Goal: Transaction & Acquisition: Obtain resource

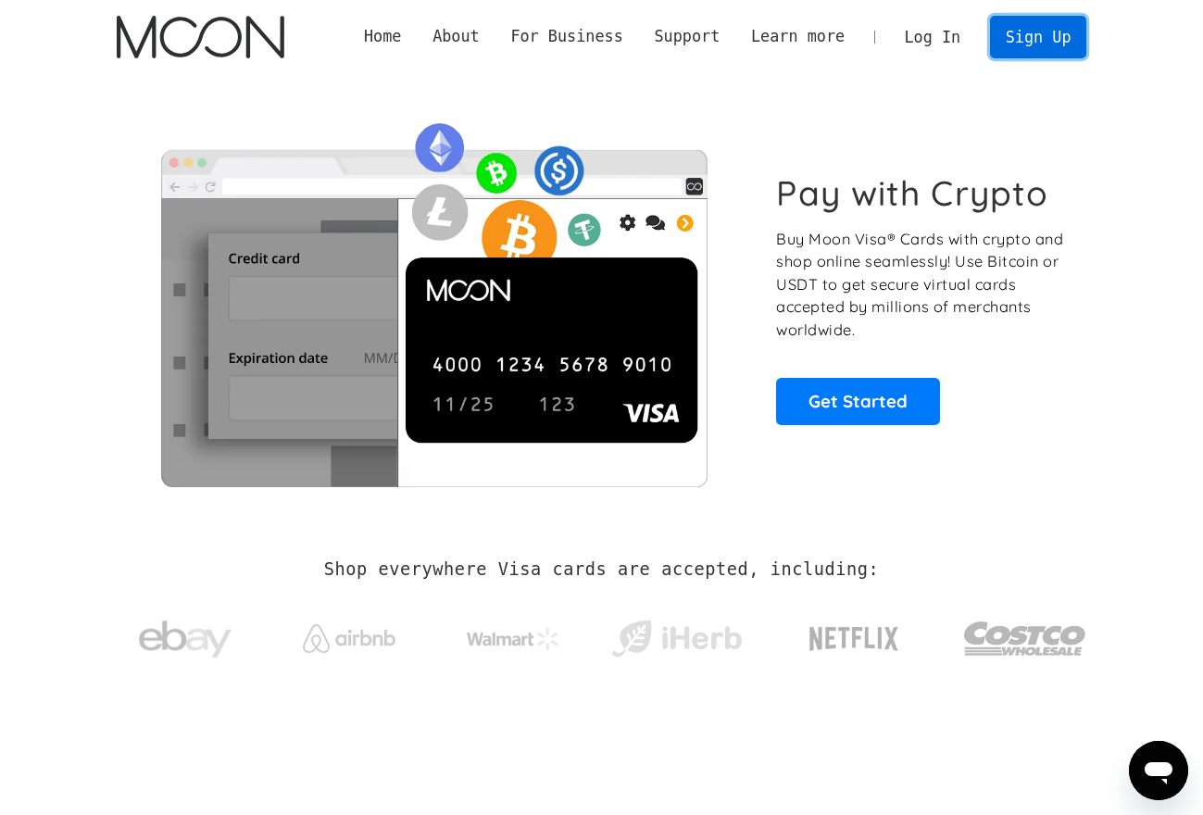
click at [1032, 25] on link "Sign Up" at bounding box center [1038, 37] width 96 height 42
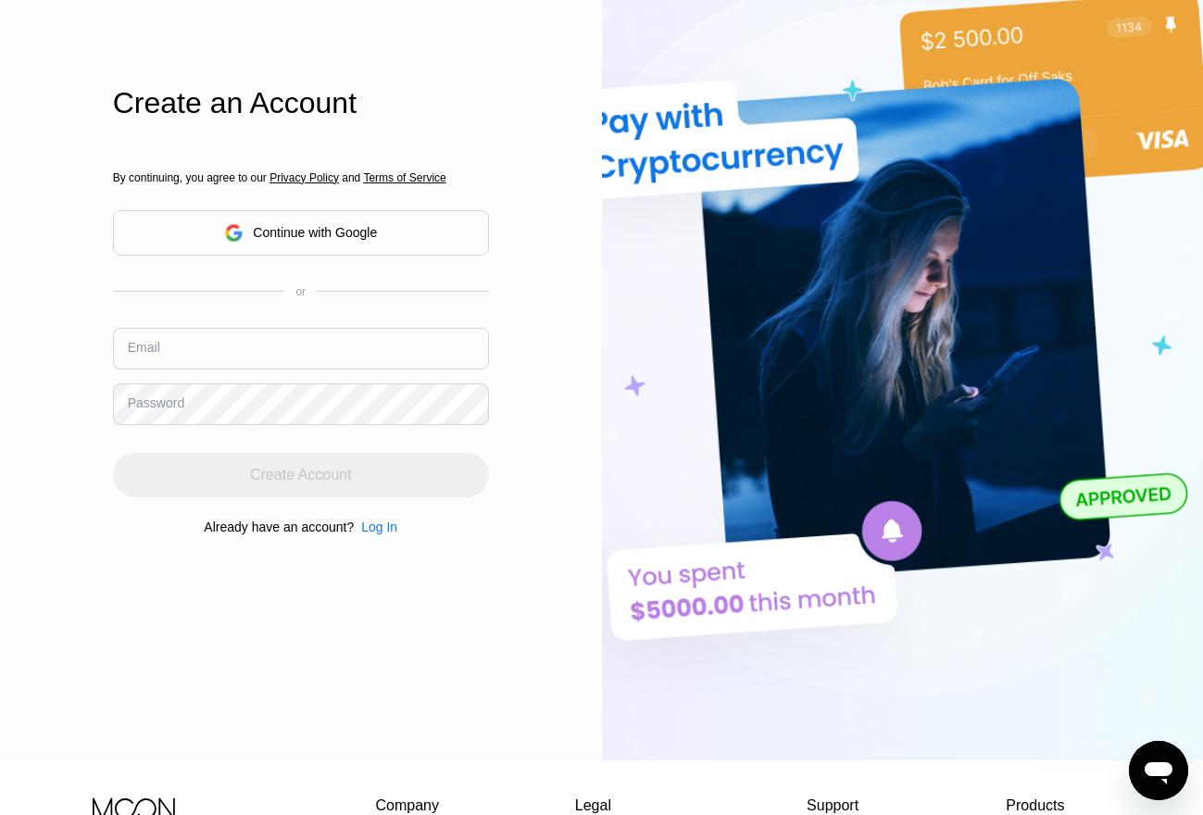
scroll to position [278, 0]
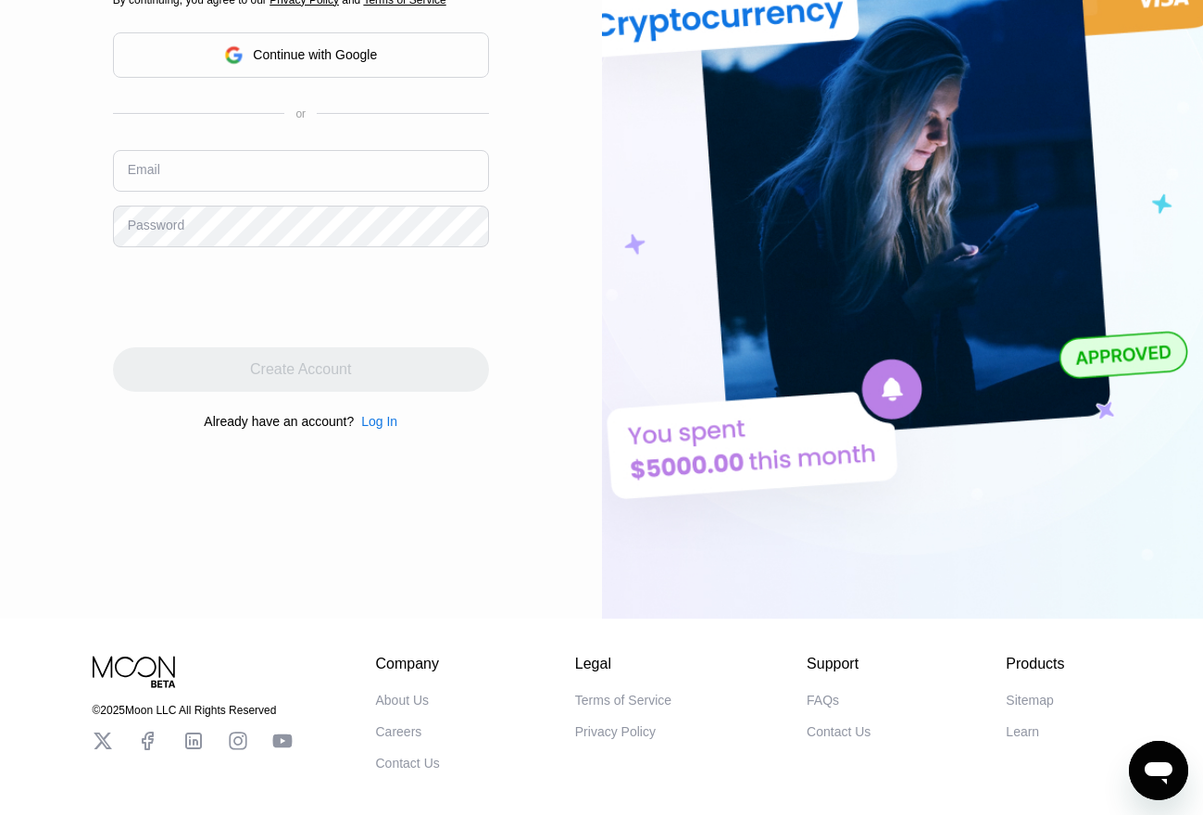
click at [210, 173] on input "text" at bounding box center [301, 171] width 376 height 42
paste input "[EMAIL_ADDRESS][DOMAIN_NAME]"
type input "[EMAIL_ADDRESS][DOMAIN_NAME]"
click at [87, 241] on div "Log In Sign Up EN Language English Save Create an Account By continuing, you ag…" at bounding box center [301, 170] width 602 height 896
click at [387, 429] on div "Log In" at bounding box center [379, 421] width 36 height 15
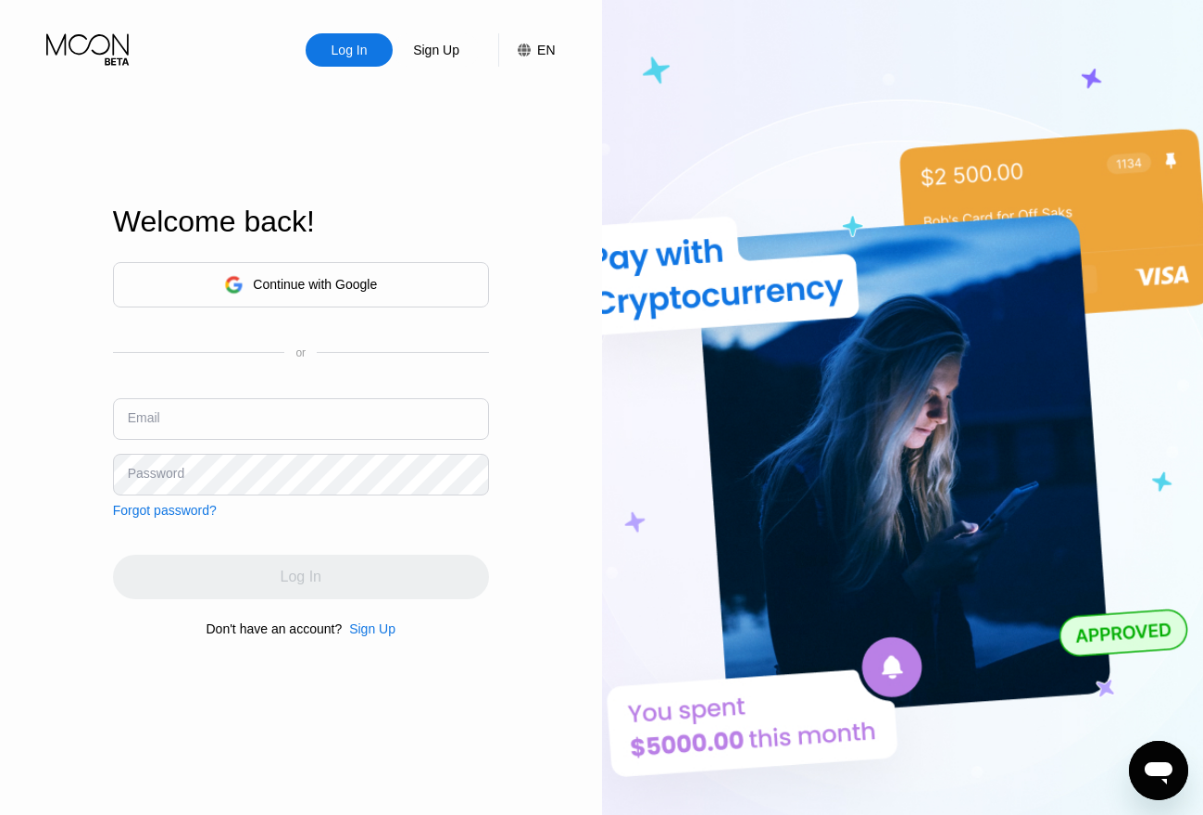
click at [195, 405] on input "text" at bounding box center [301, 419] width 376 height 42
paste input "padiho7679@cerisun.com"
type input "padiho7679@cerisun.com"
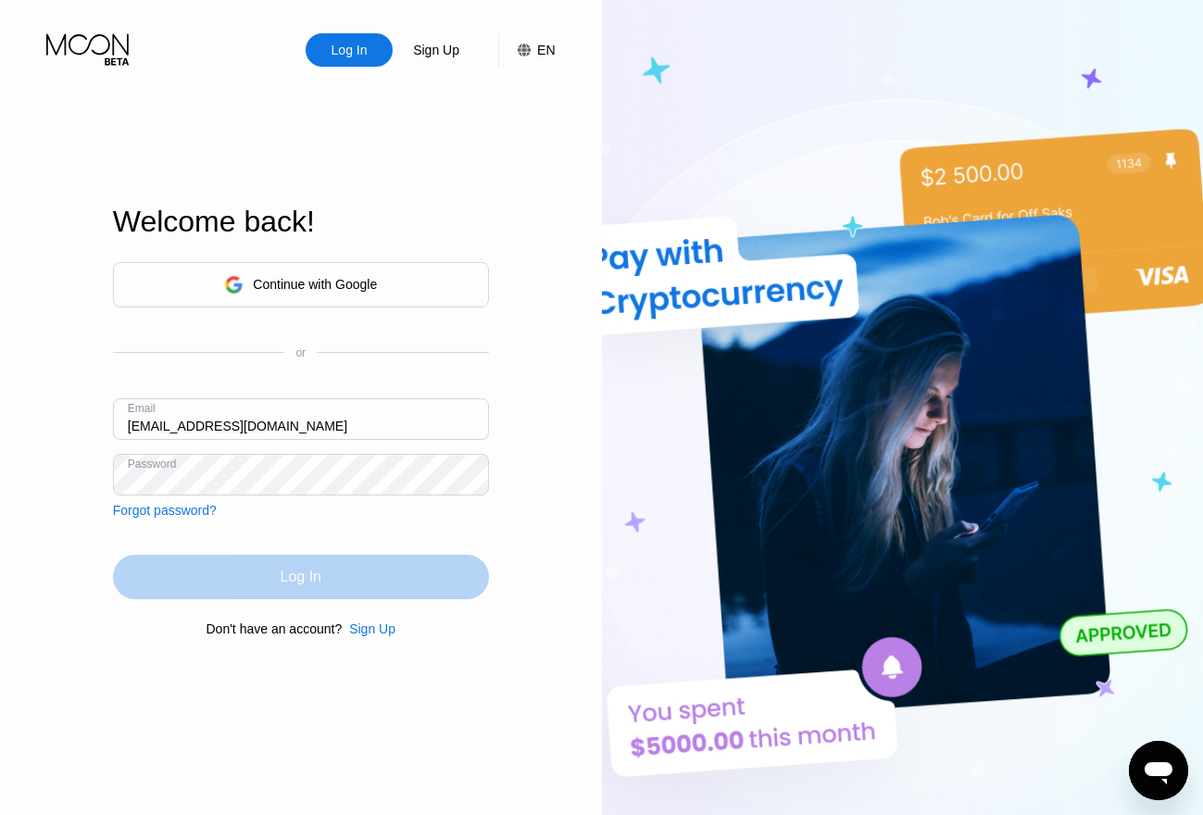
click at [247, 573] on div "Log In" at bounding box center [301, 577] width 376 height 44
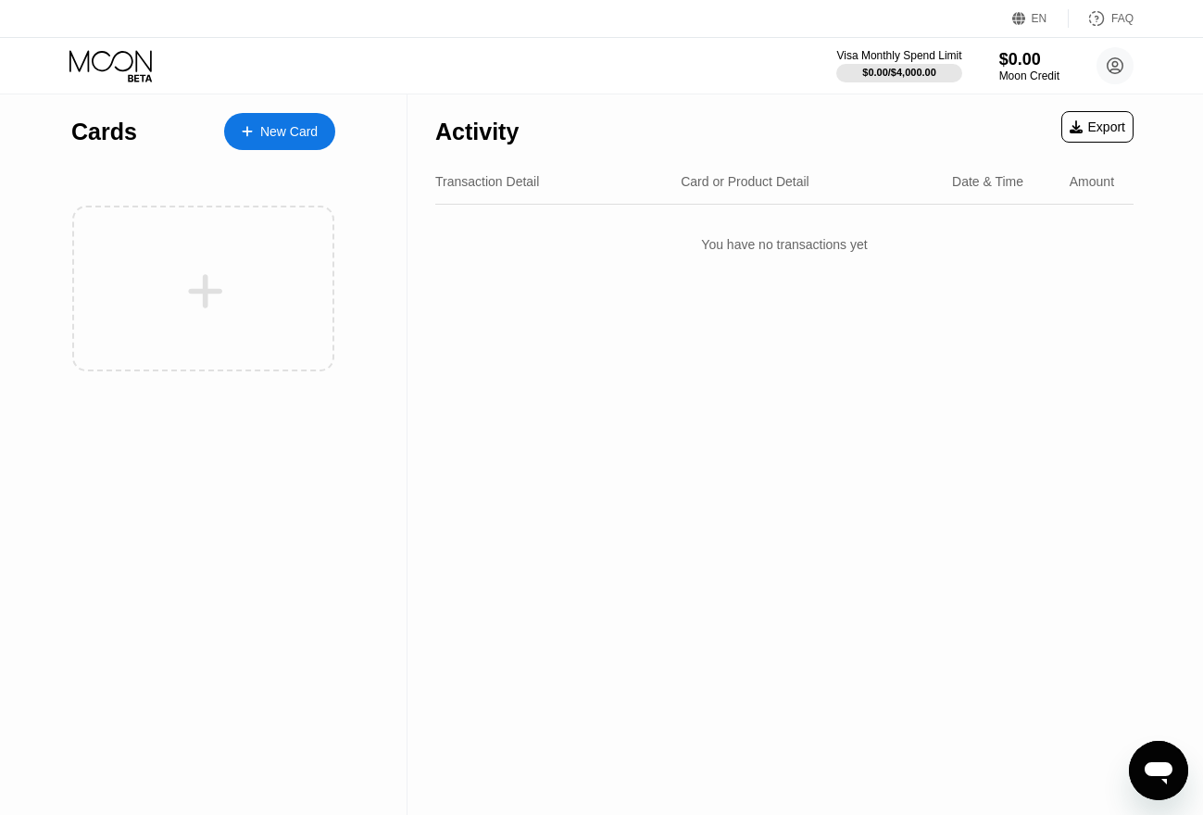
click at [281, 126] on div "New Card" at bounding box center [288, 132] width 57 height 16
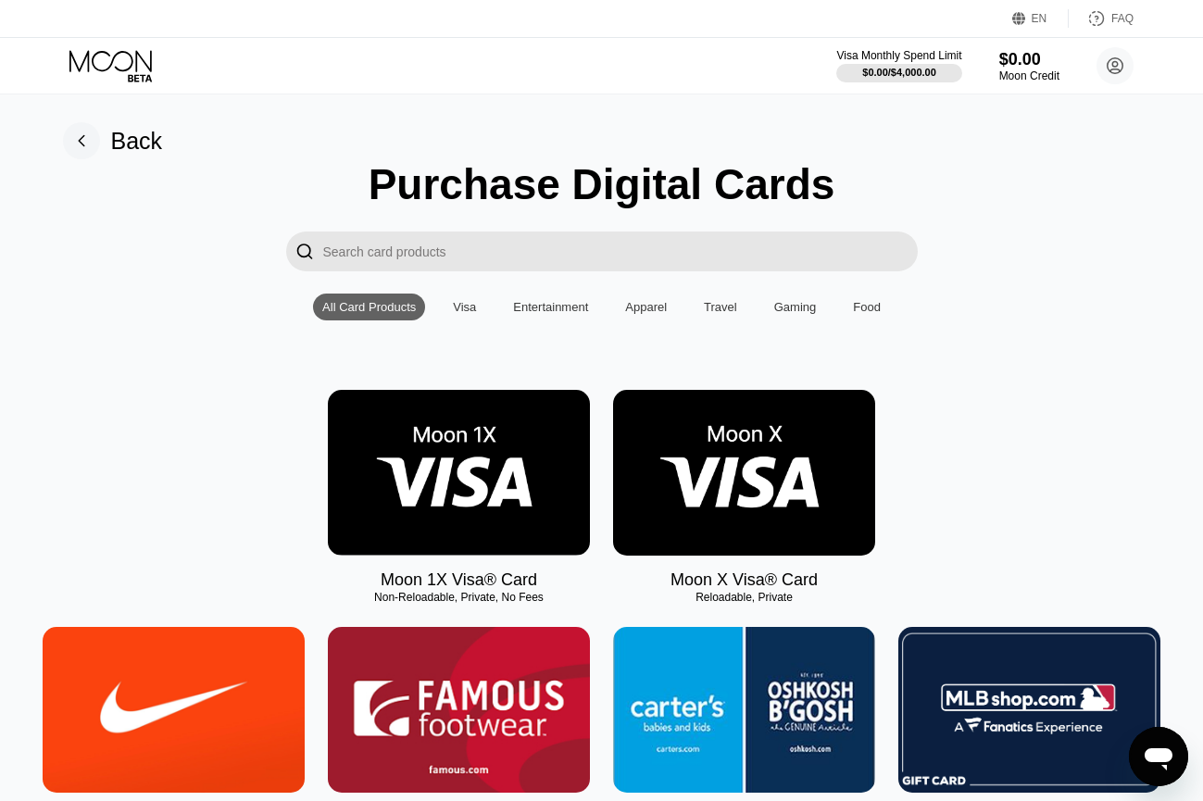
click at [764, 454] on img at bounding box center [744, 473] width 262 height 166
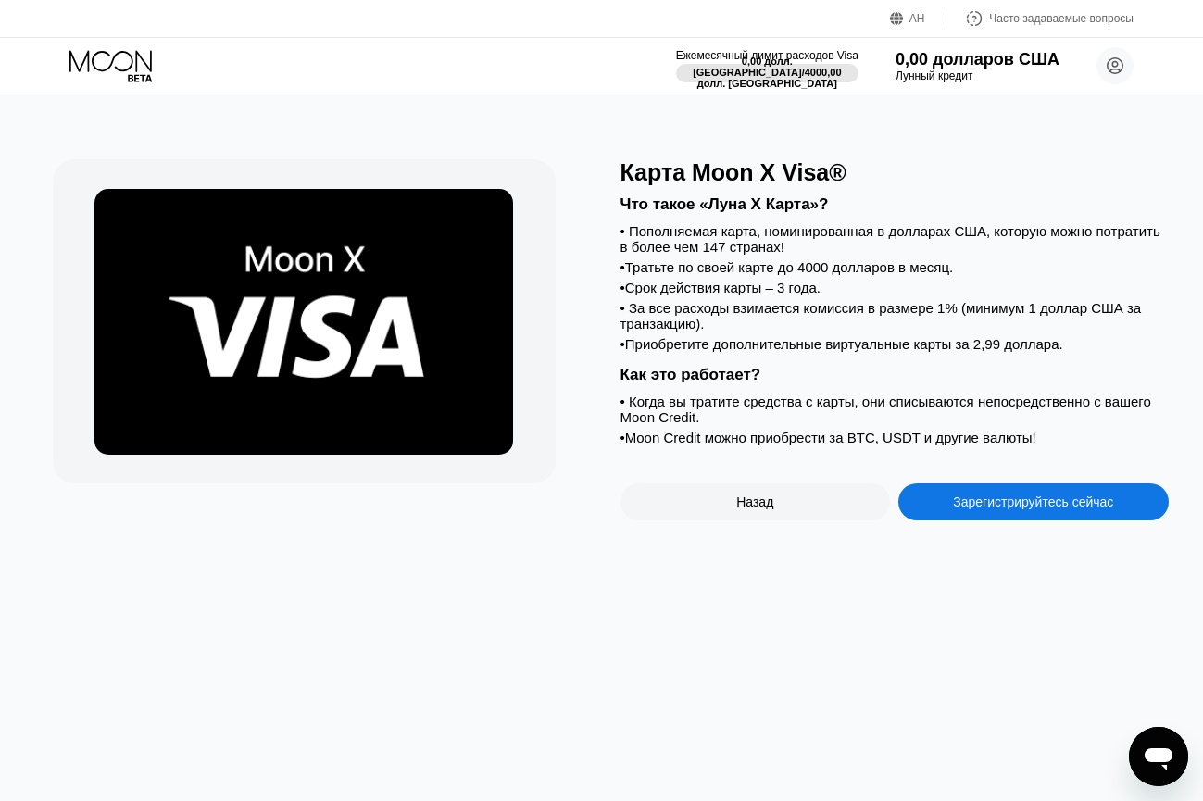
click at [977, 126] on div "Карта Moon X Visa® Что такое «Луна X Карта»? • Пополняемая карта, номинированна…" at bounding box center [602, 447] width 1217 height 706
click at [996, 19] on font "Часто задаваемые вопросы" at bounding box center [1061, 18] width 144 height 13
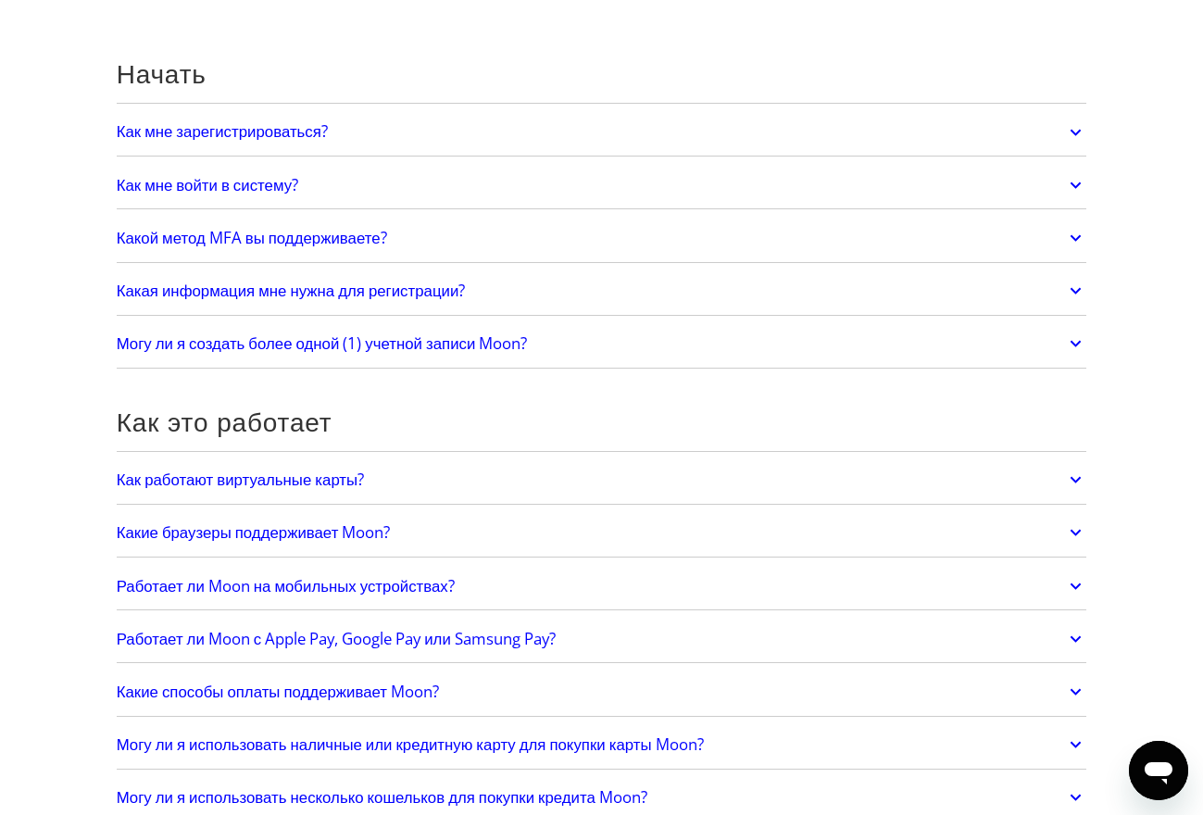
scroll to position [185, 0]
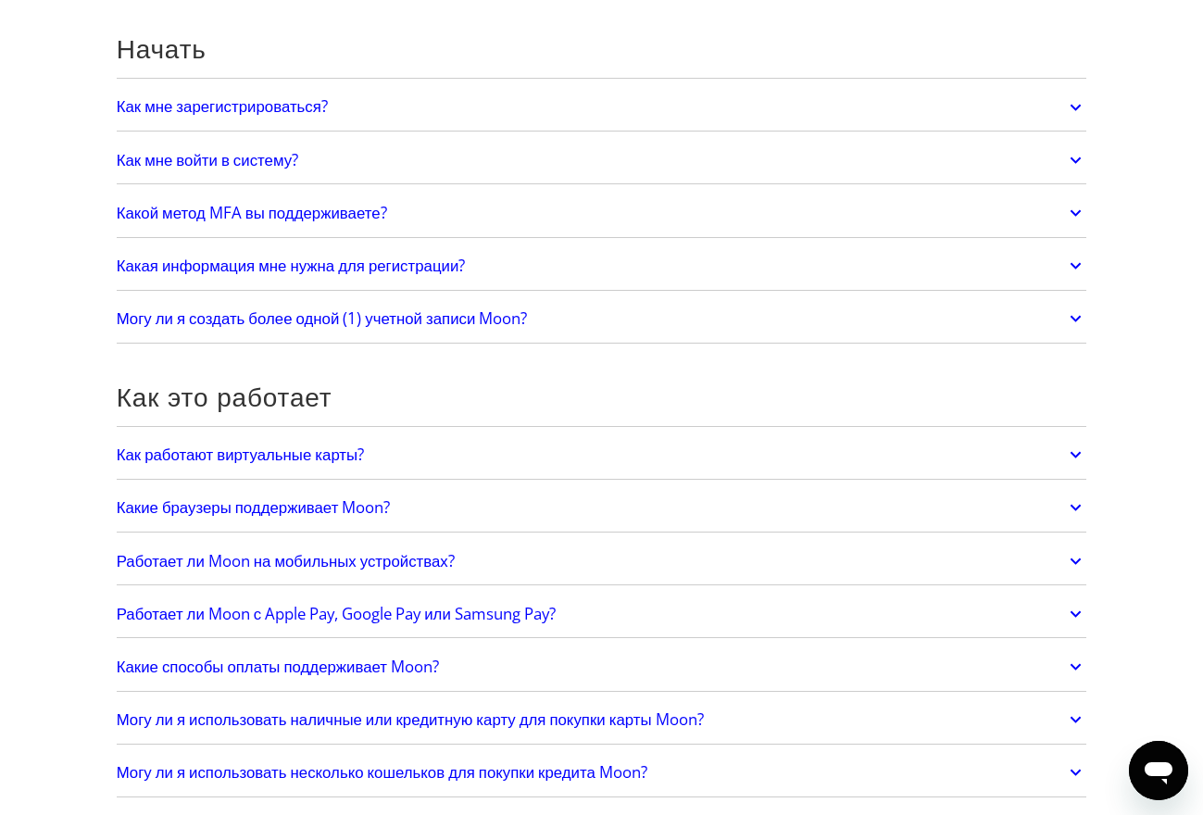
click at [282, 456] on font "Как работают виртуальные карты?" at bounding box center [241, 453] width 248 height 21
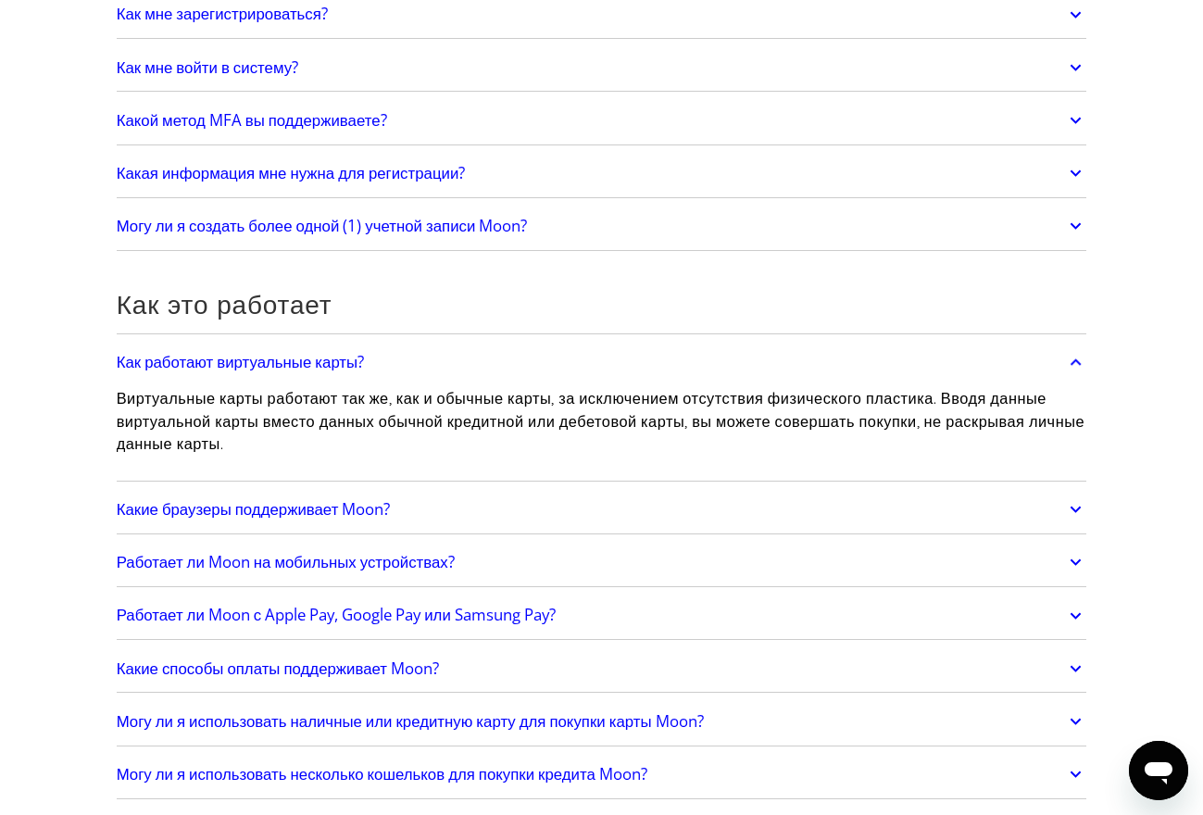
scroll to position [0, 0]
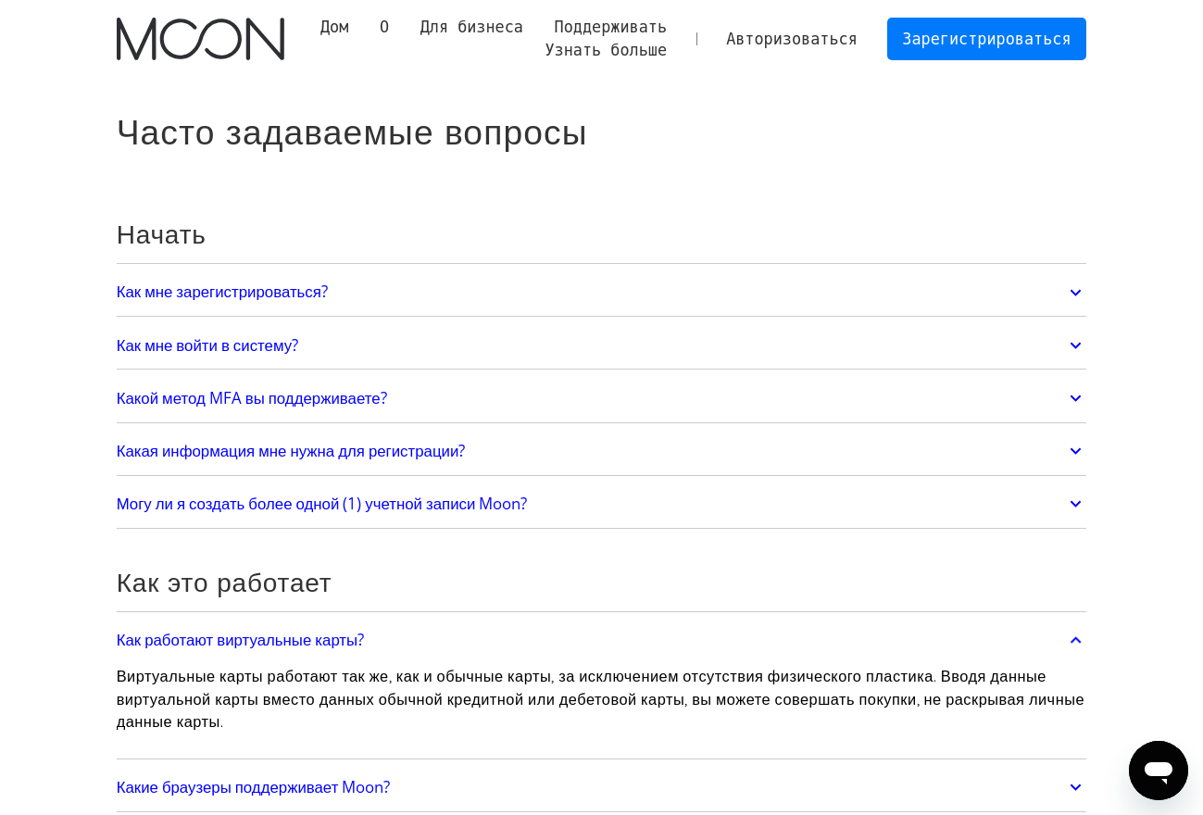
click at [176, 35] on img "дом" at bounding box center [201, 39] width 168 height 43
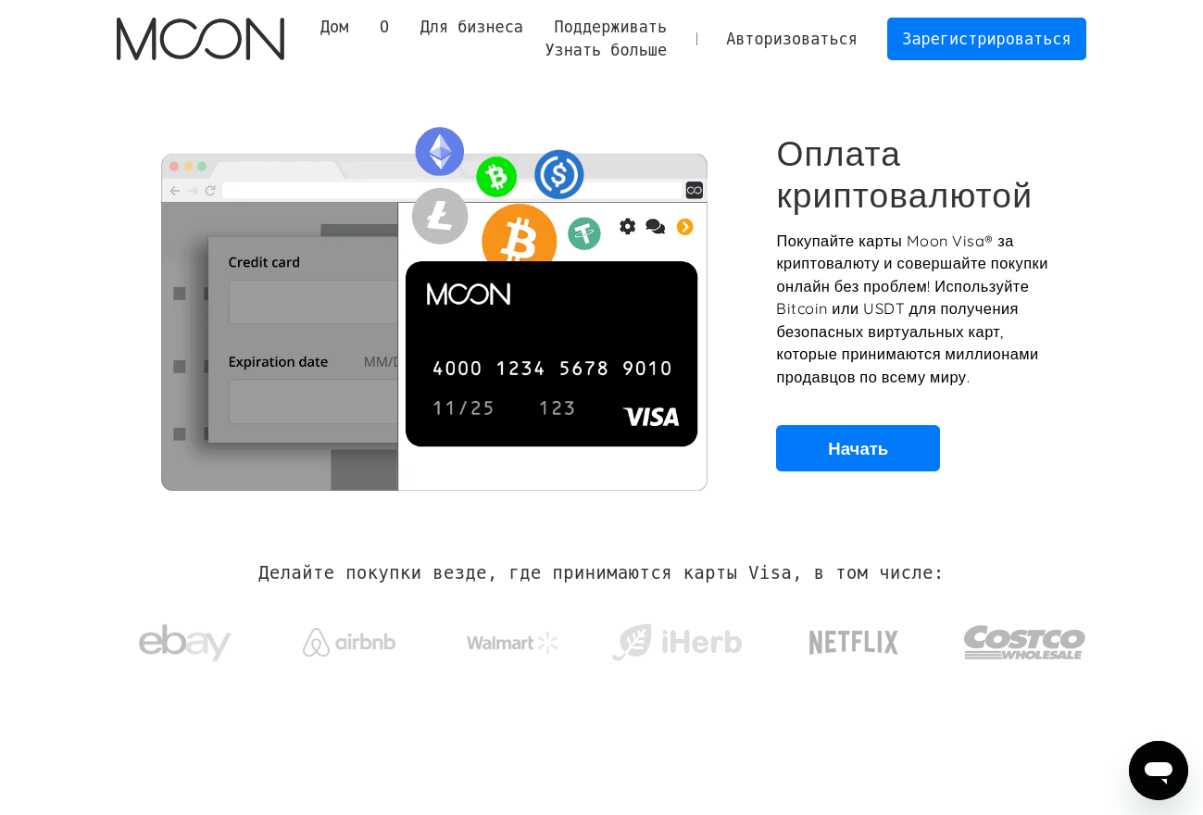
click at [805, 39] on font "Авторизоваться" at bounding box center [791, 39] width 131 height 19
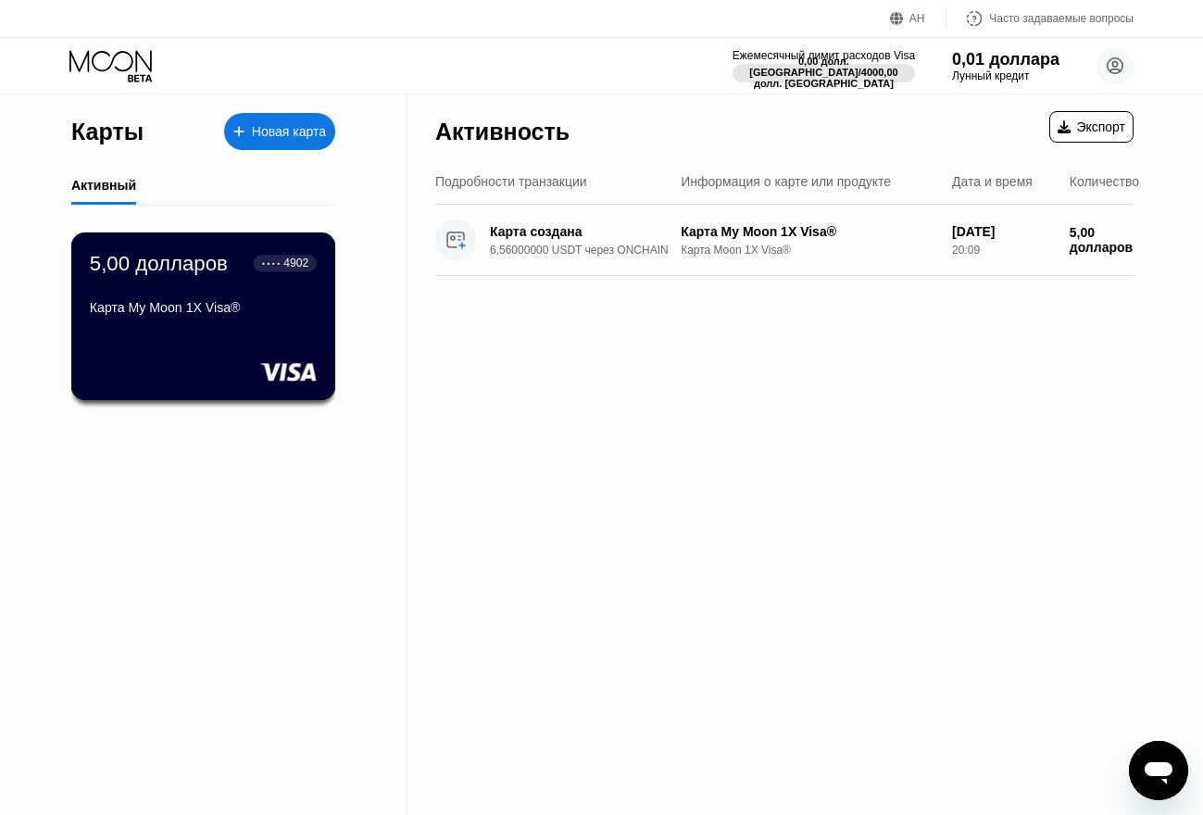
click at [206, 295] on div "5,00 долларов ● ● ● ● 4902 Карта My Moon 1X Visa®" at bounding box center [203, 286] width 227 height 71
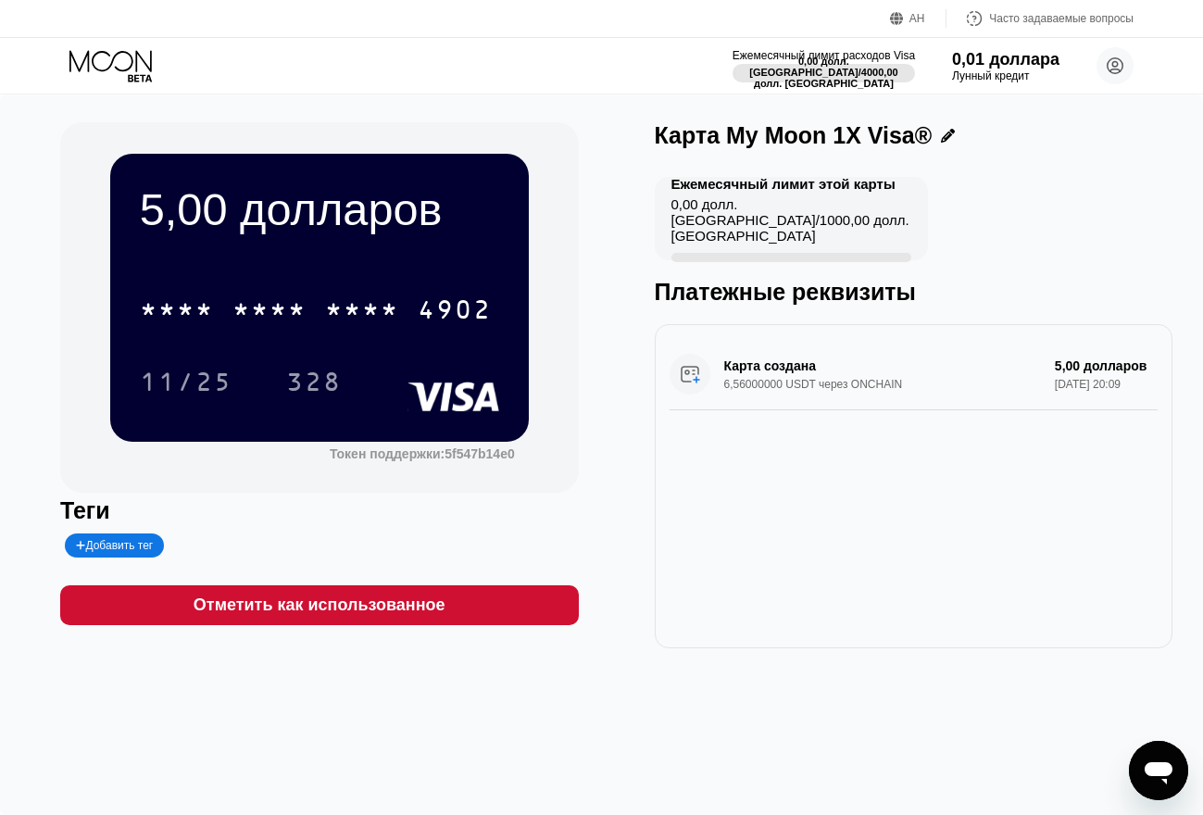
click at [991, 172] on div "Карта My Moon 1X Visa® Ежемесячный лимит этой карты 0,00 долл. США / 1000,00 до…" at bounding box center [914, 385] width 518 height 526
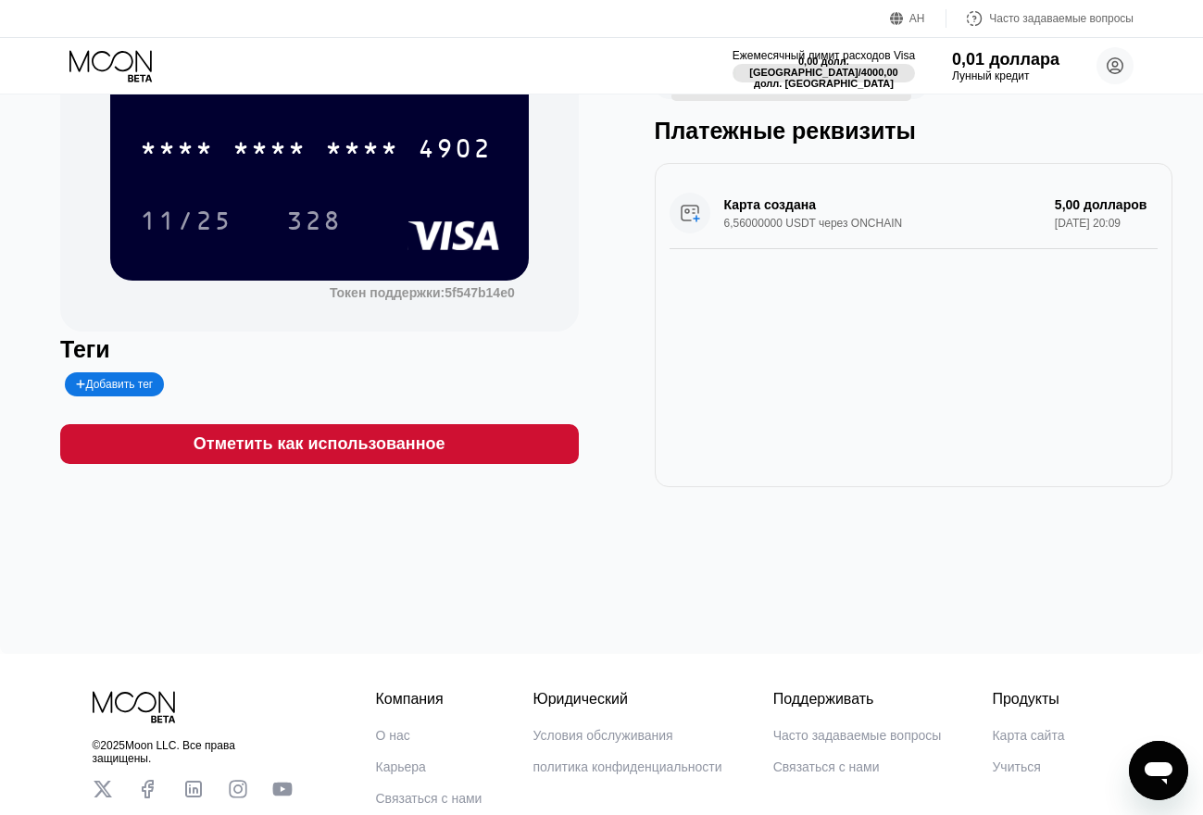
scroll to position [93, 0]
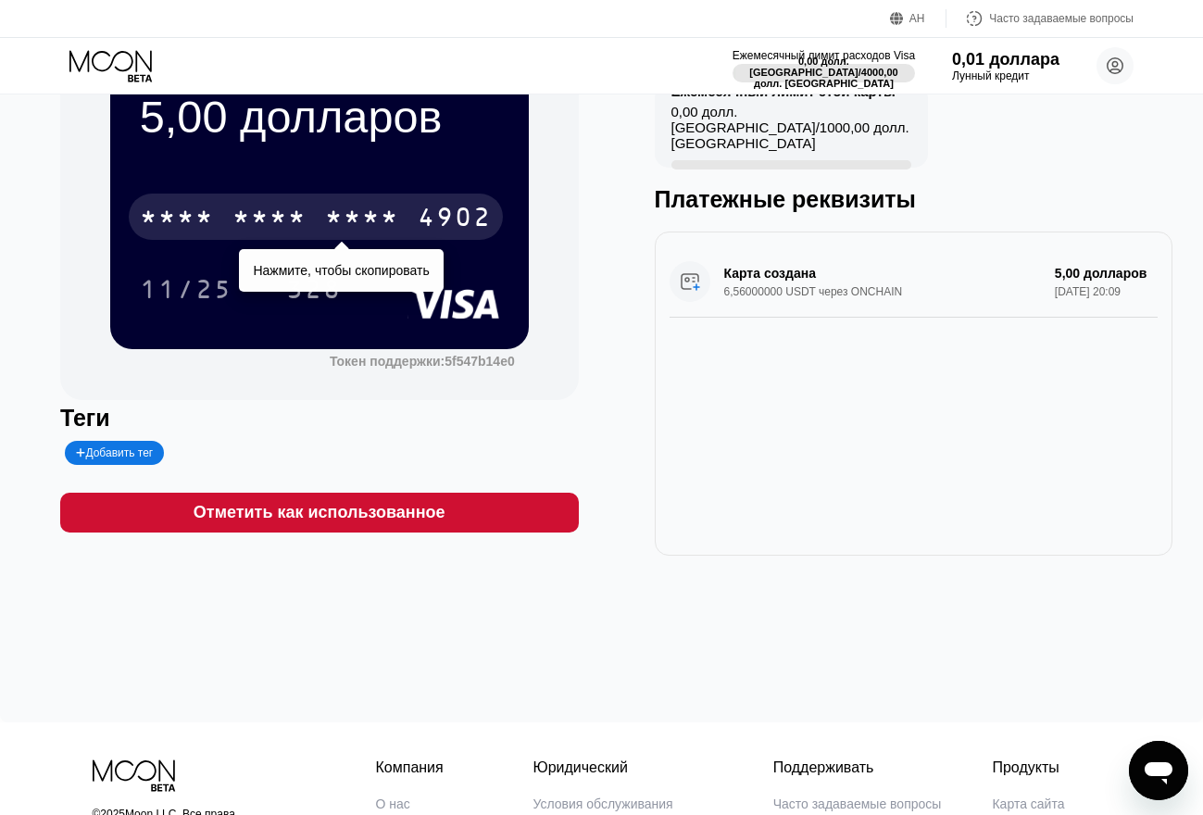
click at [444, 223] on font "4902" at bounding box center [455, 220] width 74 height 30
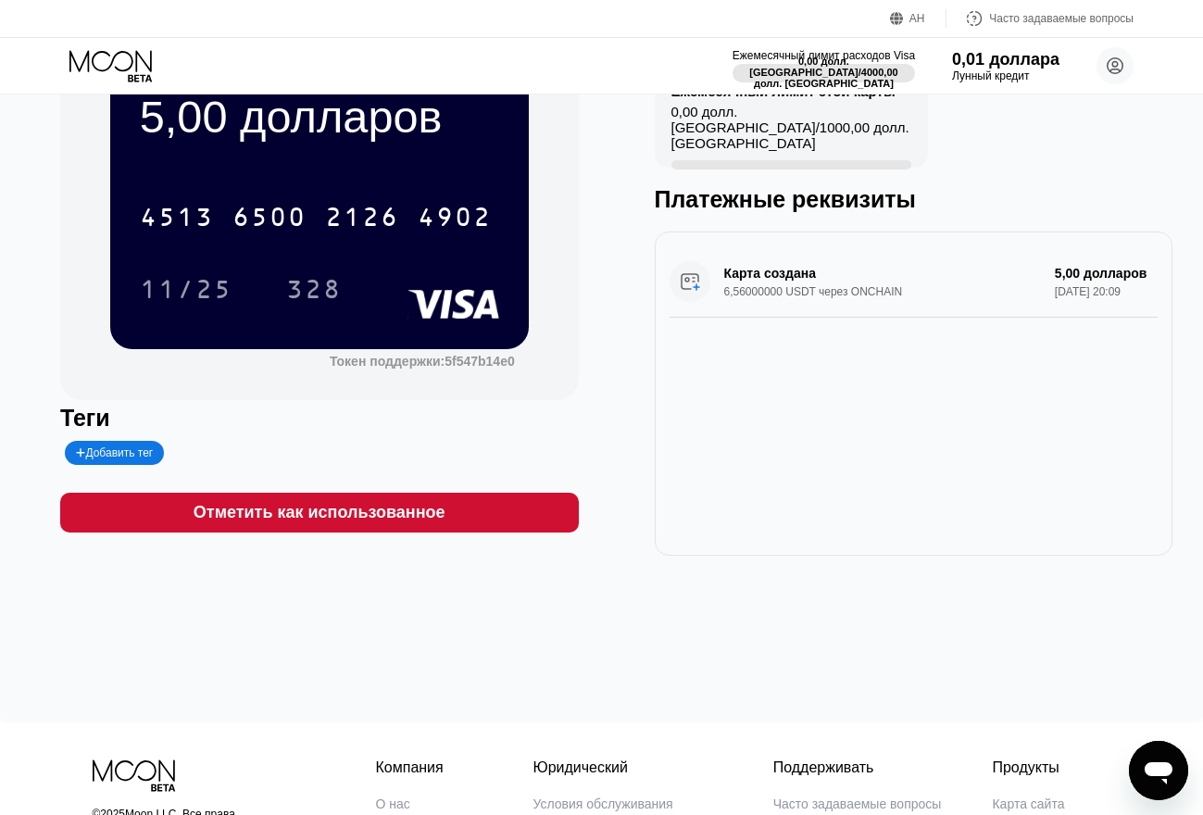
click at [1032, 469] on div "Карта создана 6,56000000 USDT через ONCHAIN 5,00 долларов 19 сентября 2025 г., …" at bounding box center [914, 393] width 518 height 324
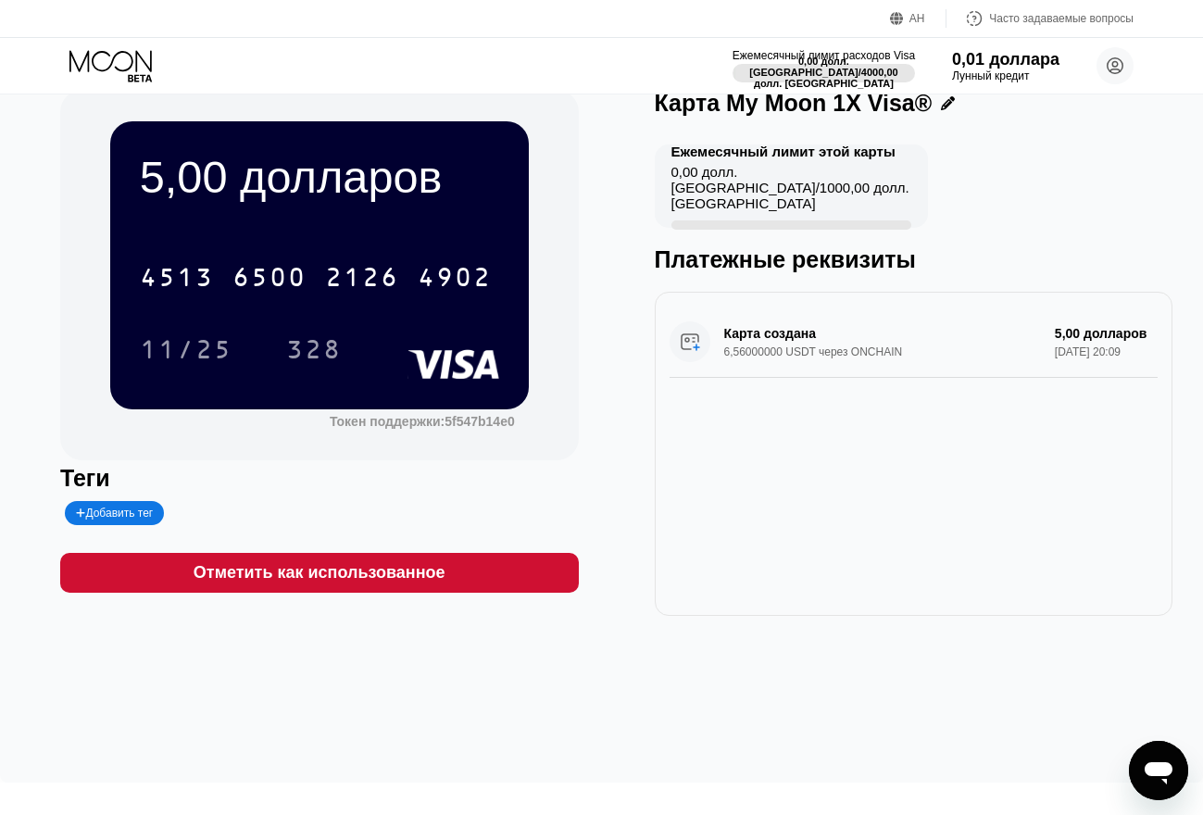
scroll to position [0, 0]
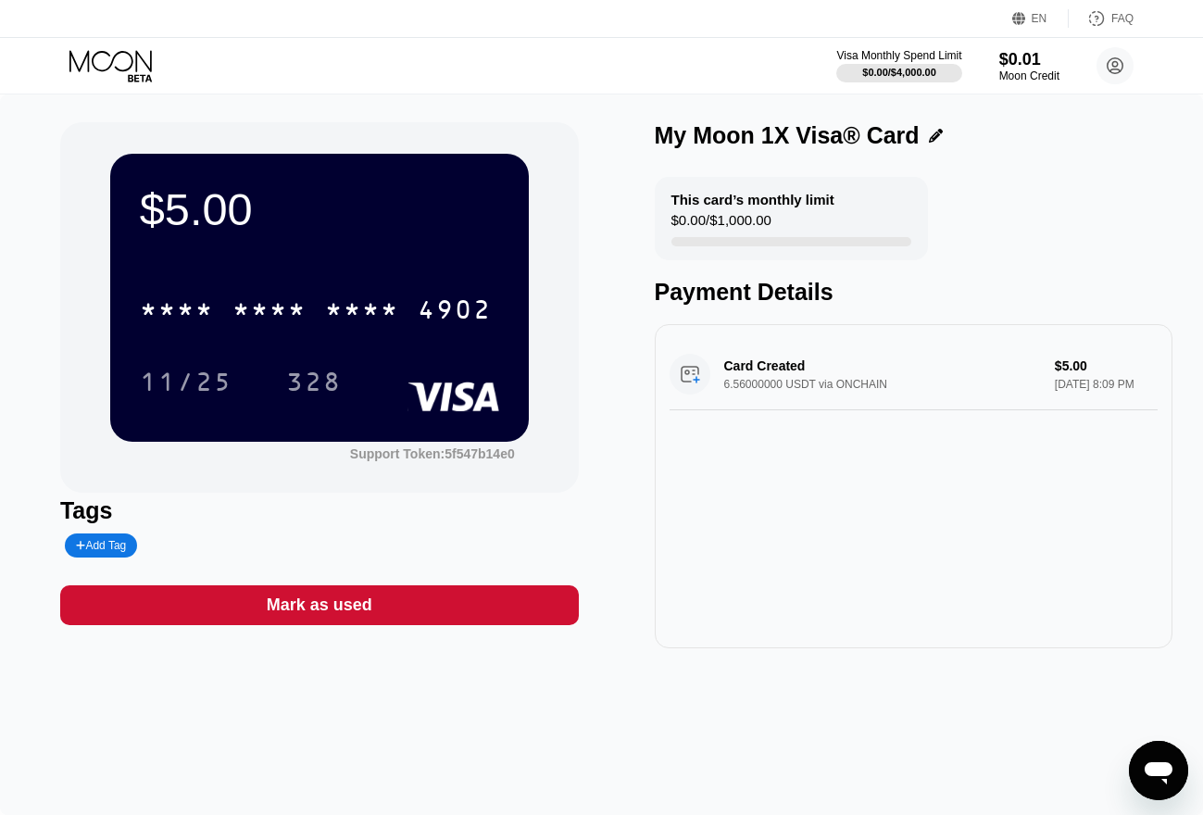
click at [1008, 219] on div "This card’s monthly limit $0.00 / $1,000.00 Payment Details" at bounding box center [914, 241] width 518 height 129
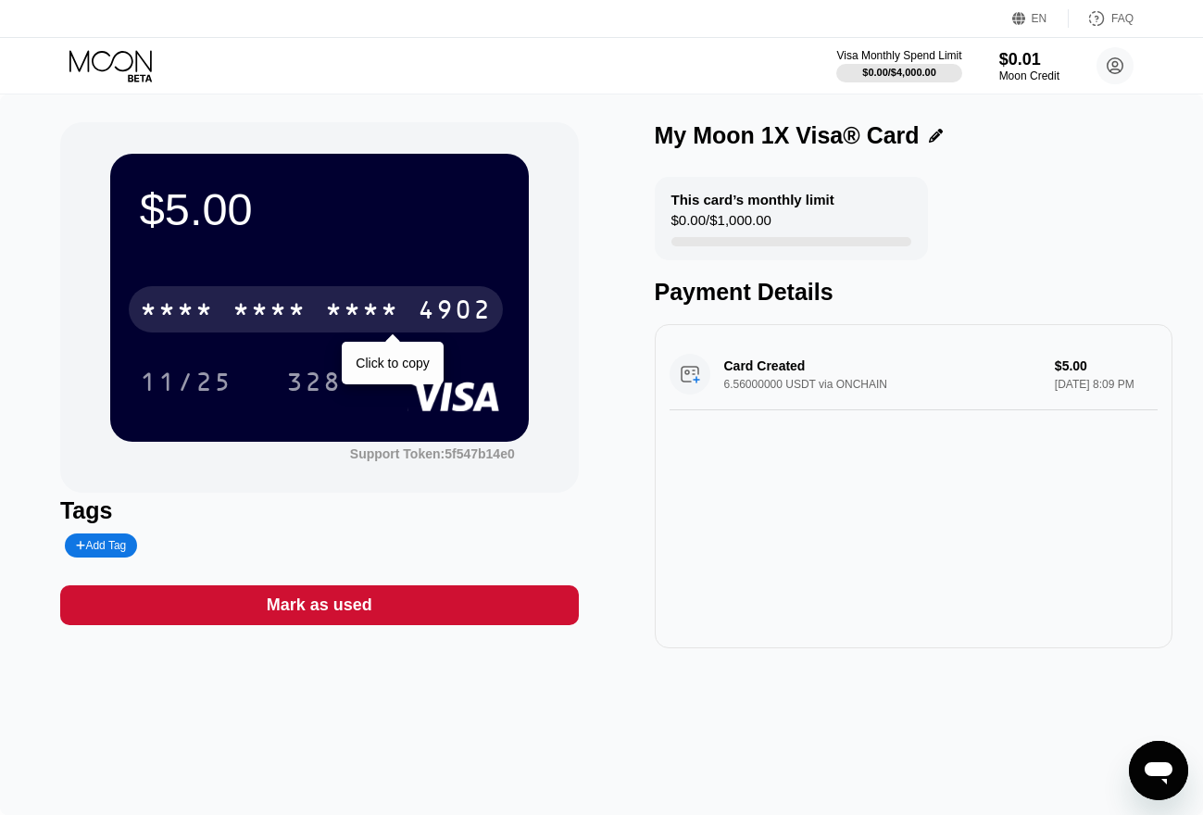
click at [455, 299] on div "* * * * * * * * * * * * 4902" at bounding box center [316, 309] width 374 height 46
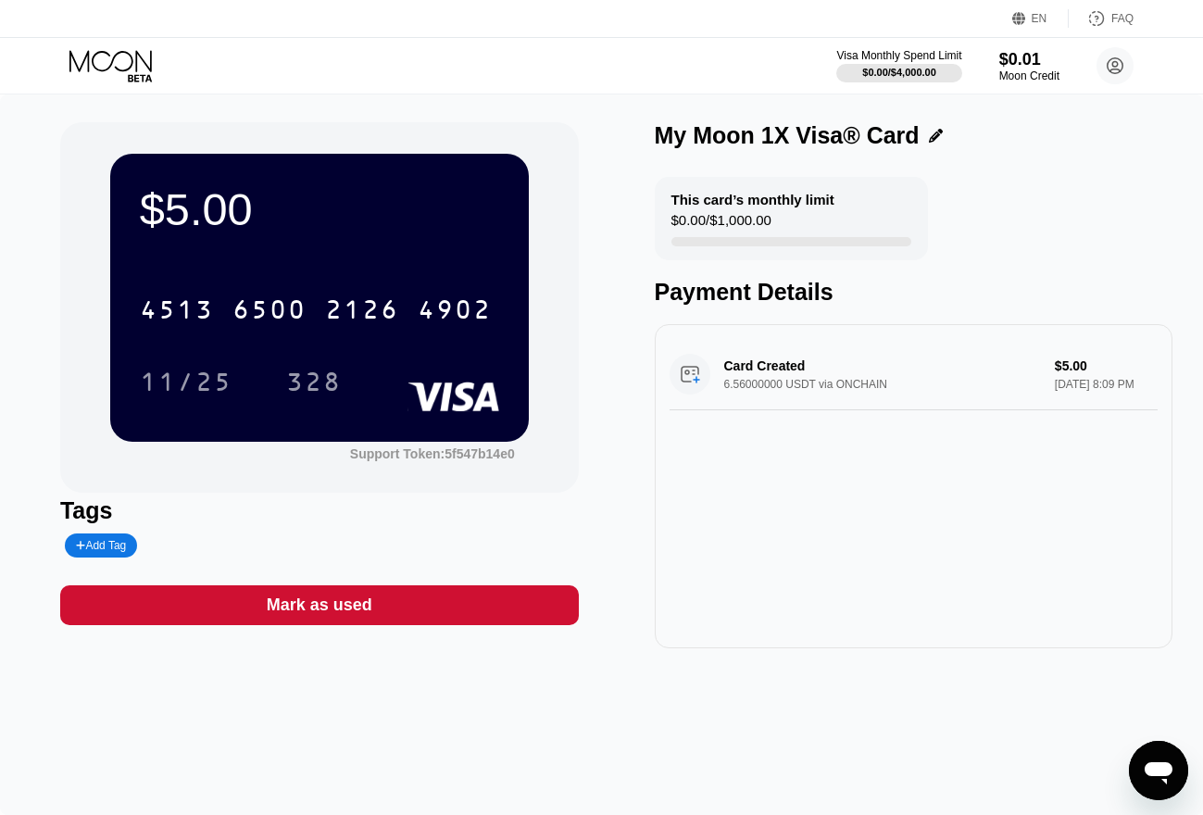
click at [1039, 207] on div "This card’s monthly limit $0.00 / $1,000.00 Payment Details" at bounding box center [914, 241] width 518 height 129
click at [115, 60] on icon at bounding box center [112, 66] width 86 height 32
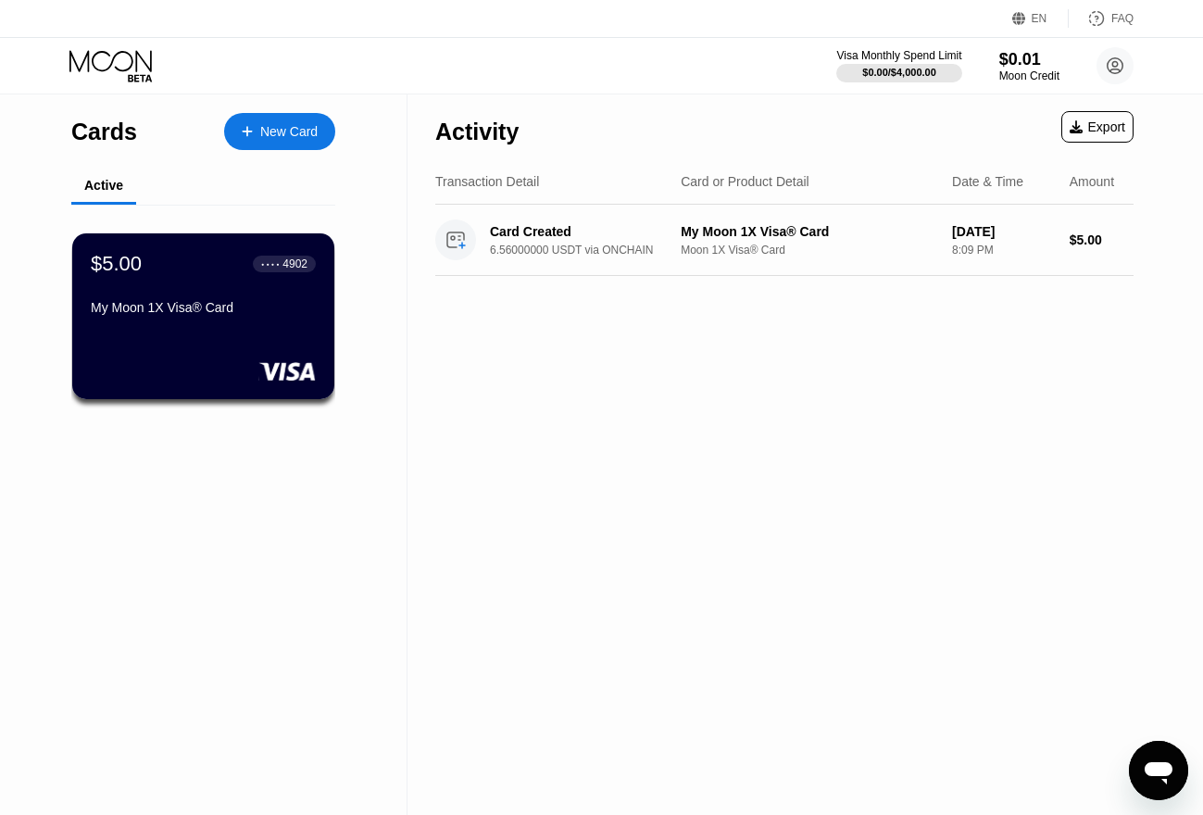
click at [298, 121] on div "New Card" at bounding box center [279, 131] width 111 height 37
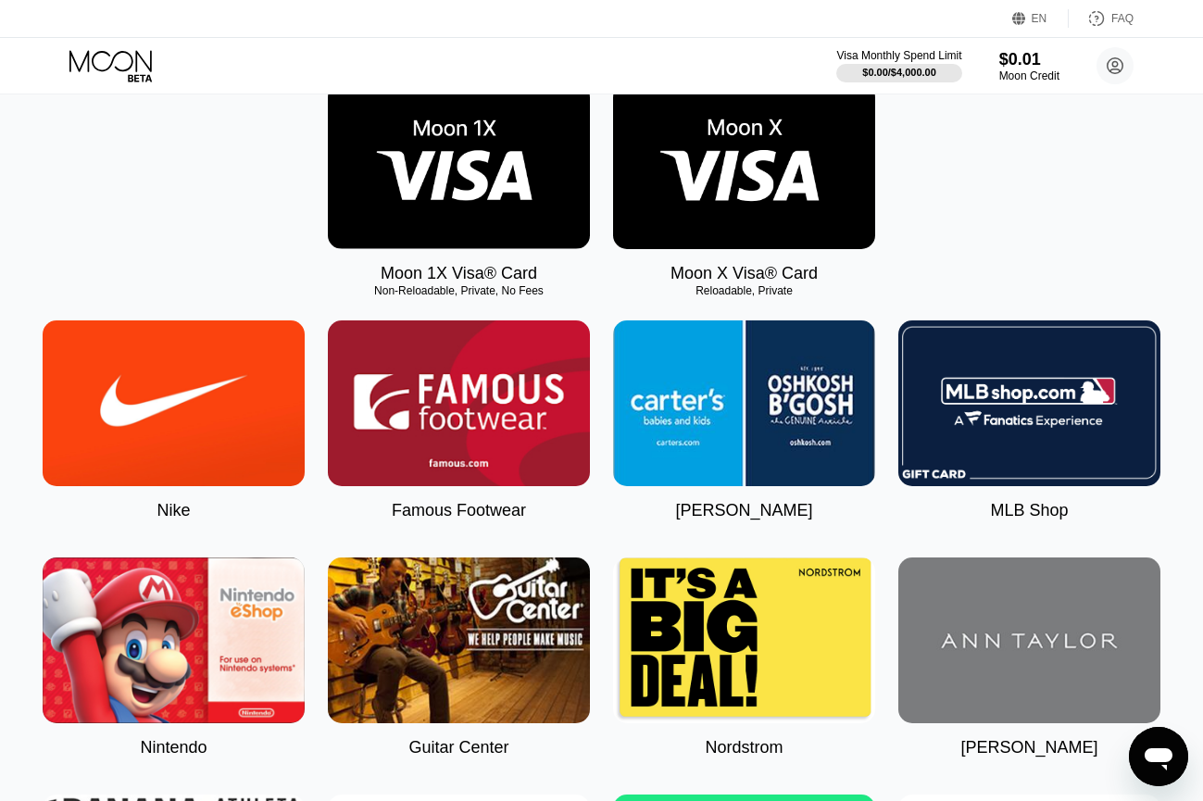
scroll to position [278, 0]
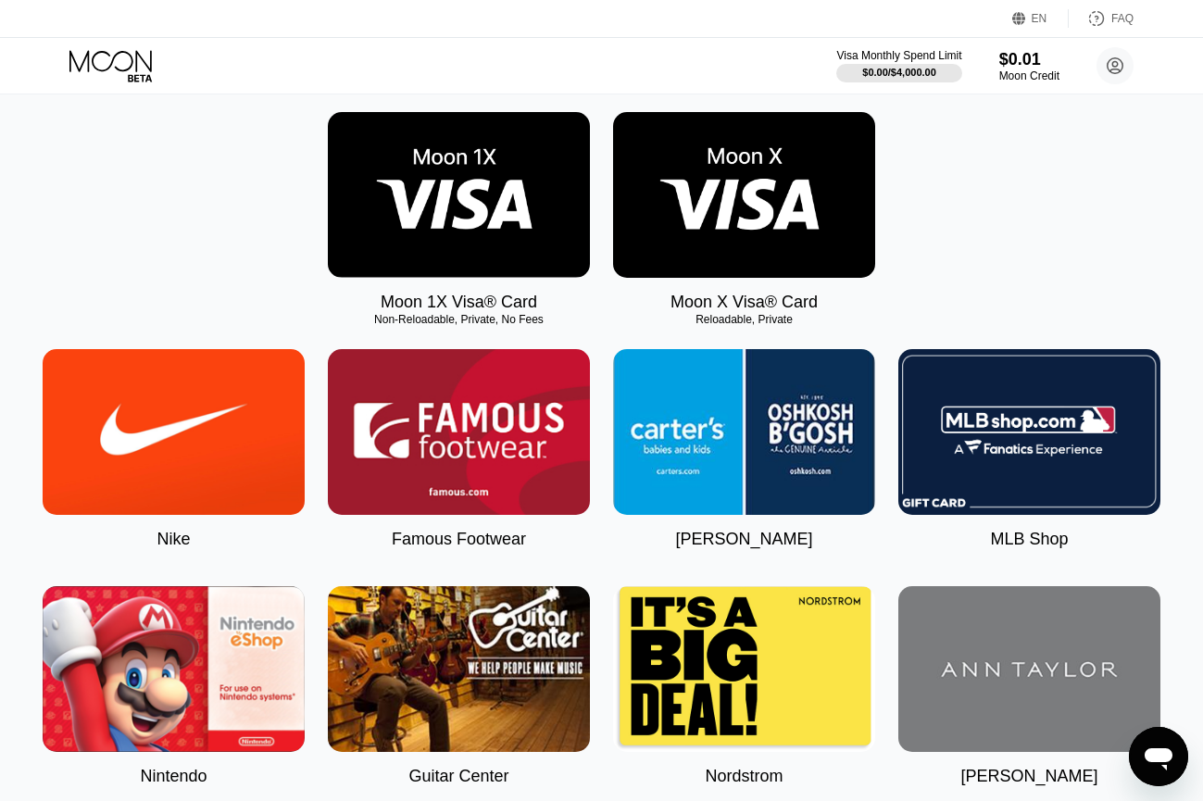
click at [754, 200] on img at bounding box center [744, 195] width 262 height 166
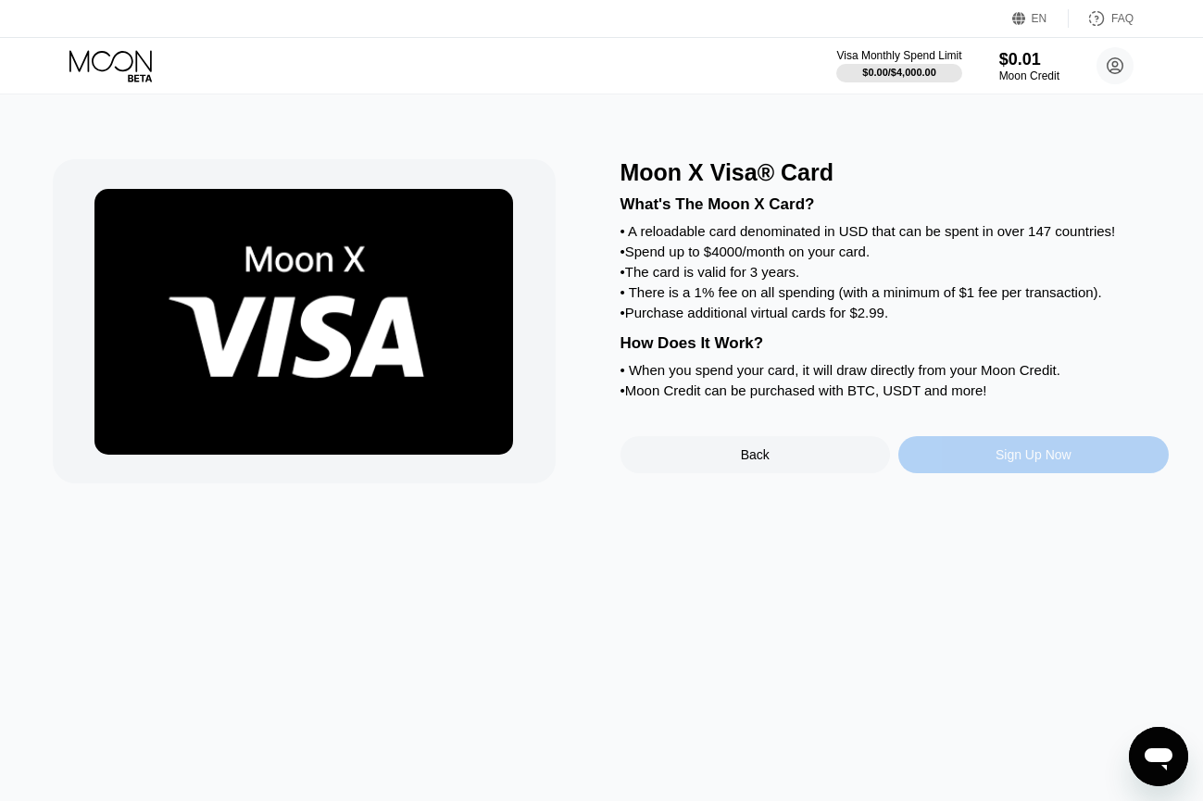
click at [995, 462] on div "Sign Up Now" at bounding box center [1033, 454] width 76 height 15
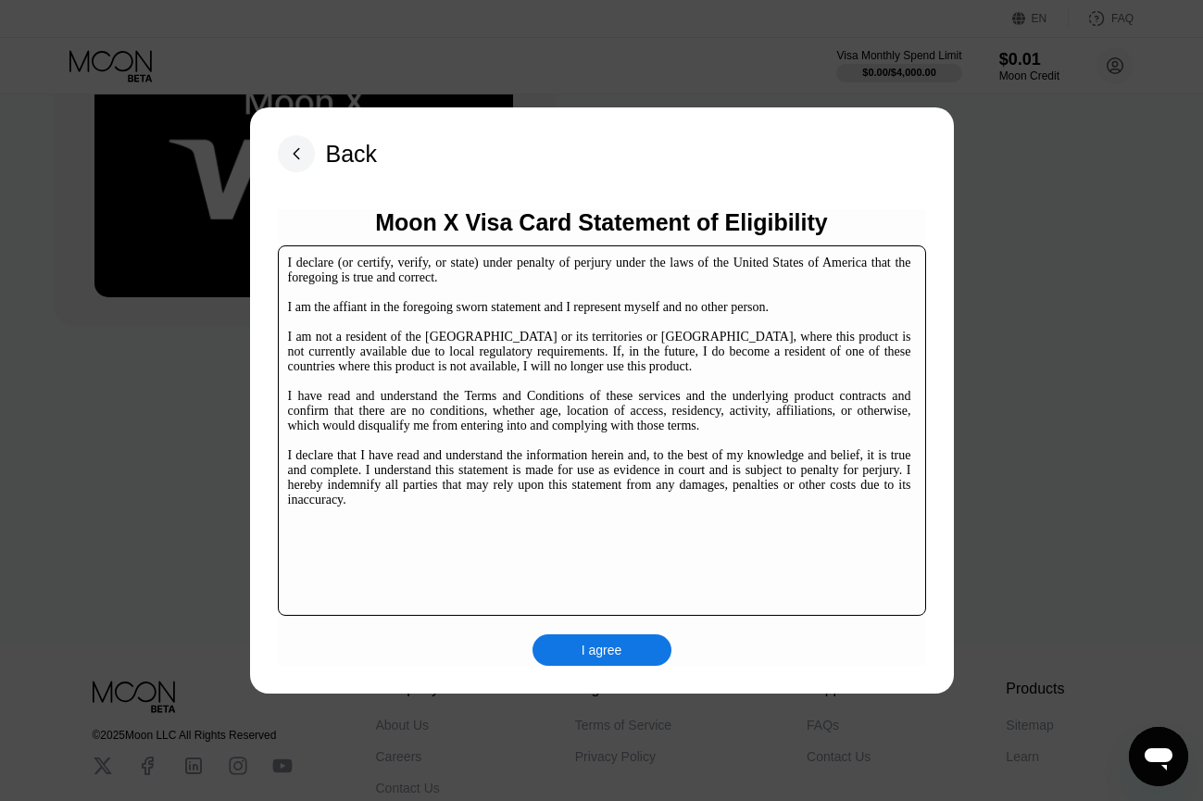
scroll to position [284, 0]
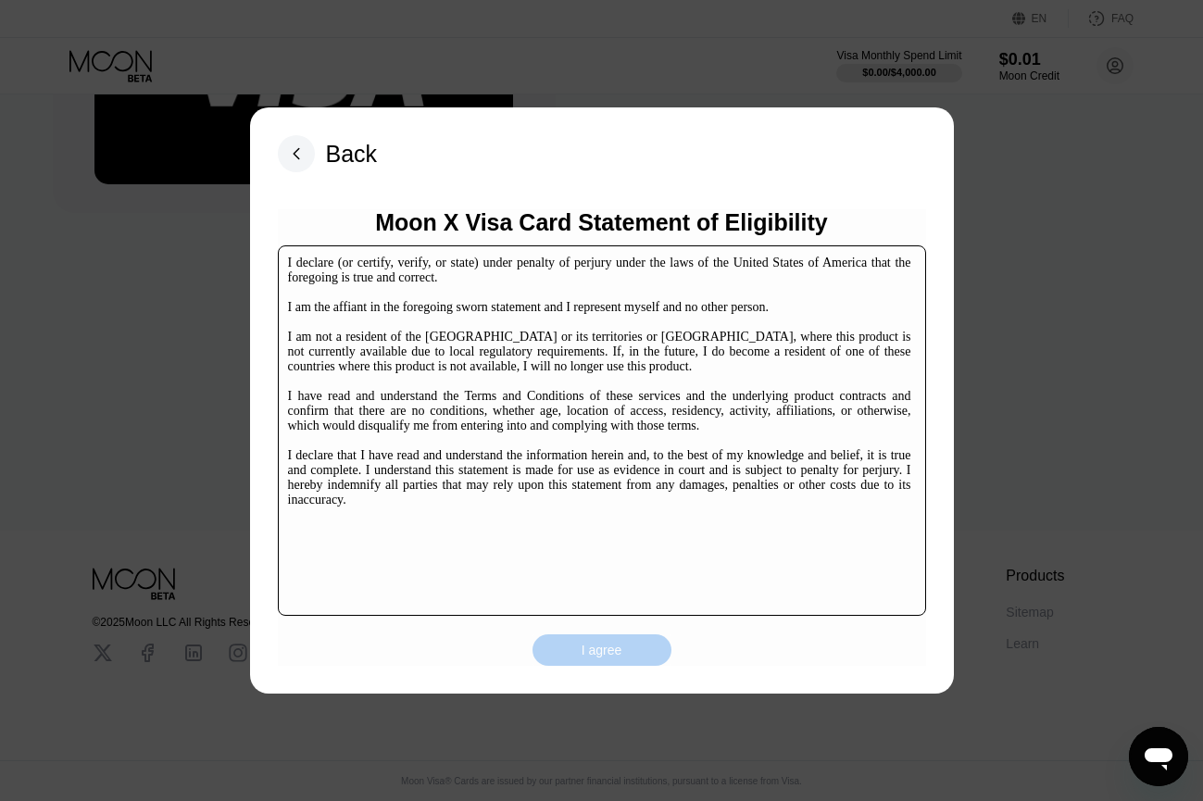
click at [613, 649] on div "I agree" at bounding box center [601, 650] width 41 height 17
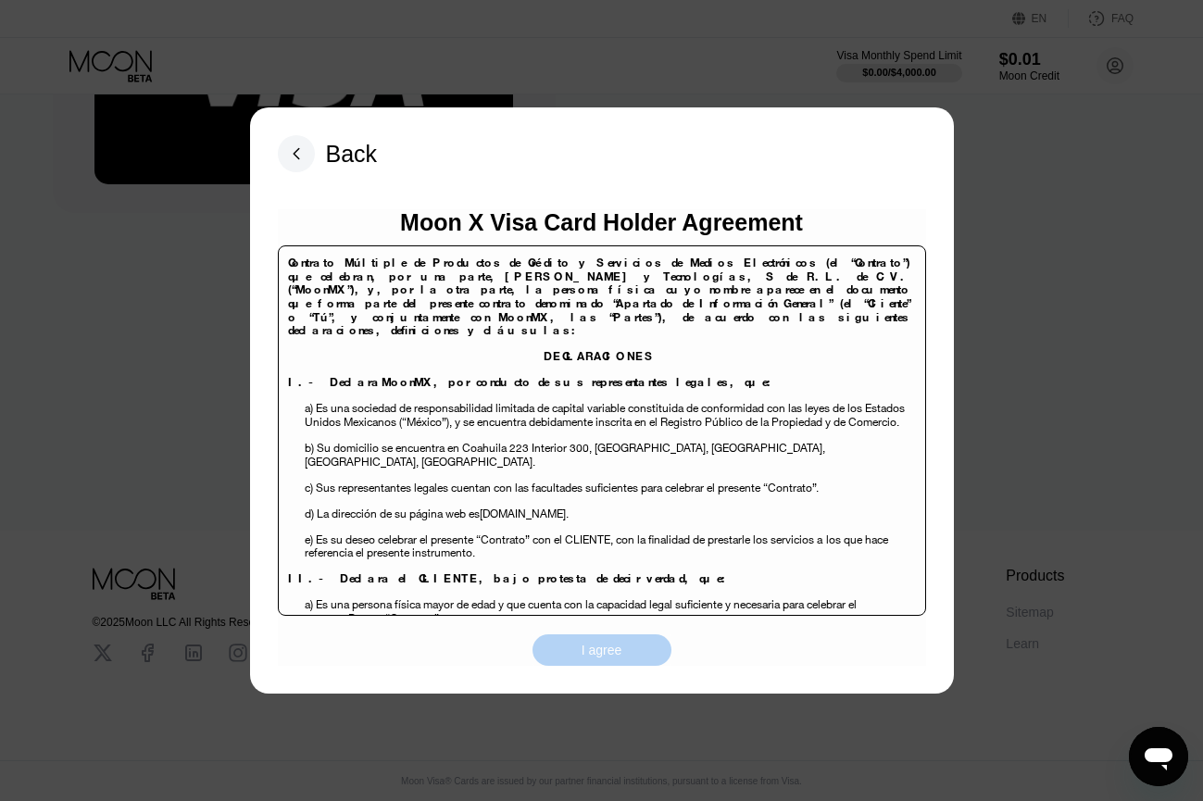
click at [618, 651] on div "I agree" at bounding box center [601, 650] width 41 height 17
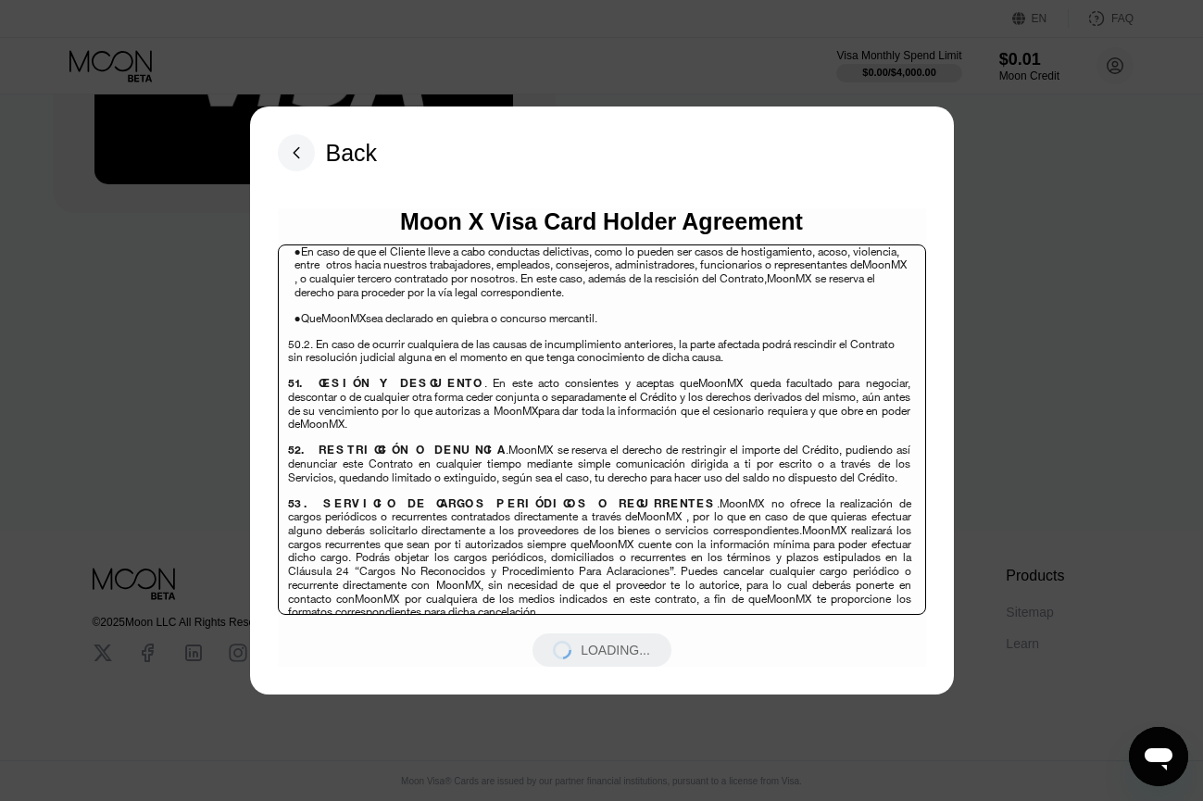
scroll to position [12024, 0]
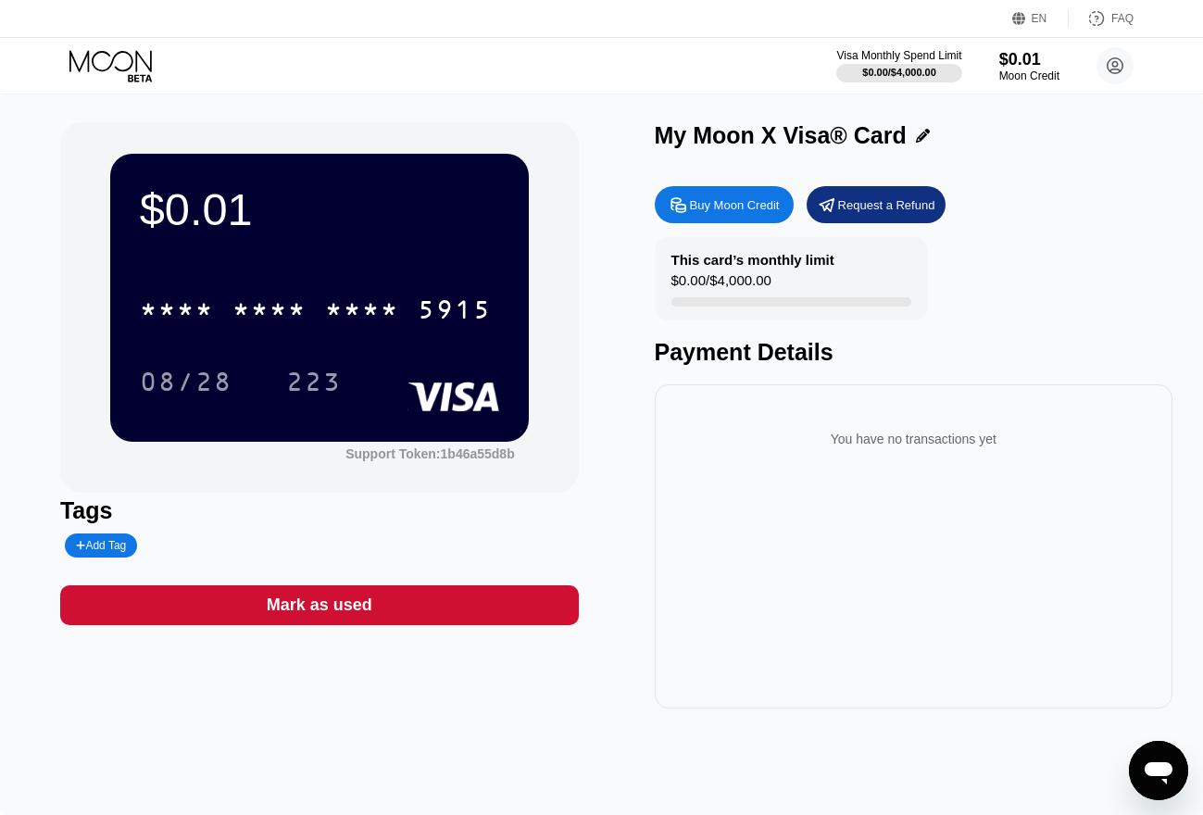
click at [405, 253] on div "$0.01 * * * * * * * * * * * * 5915 08/28 223" at bounding box center [319, 297] width 418 height 287
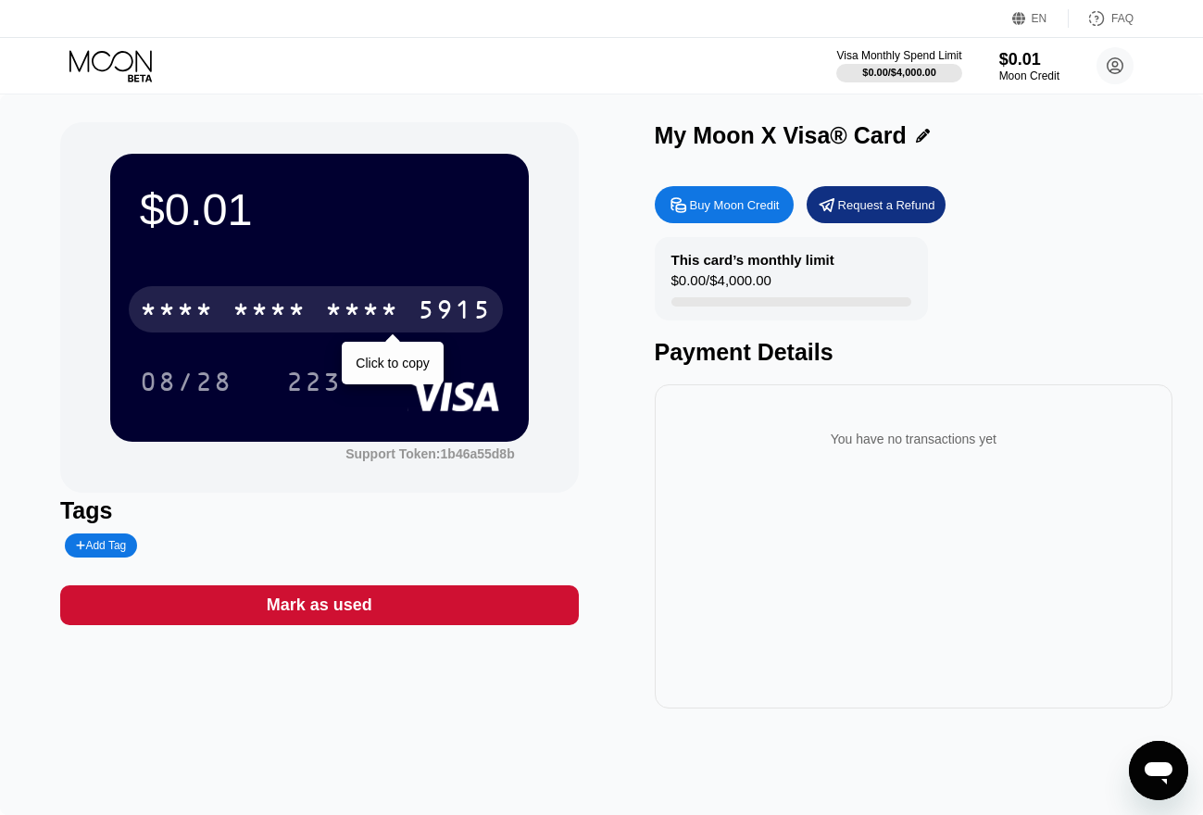
click at [407, 302] on div "* * * * * * * * * * * * 5915" at bounding box center [316, 309] width 374 height 46
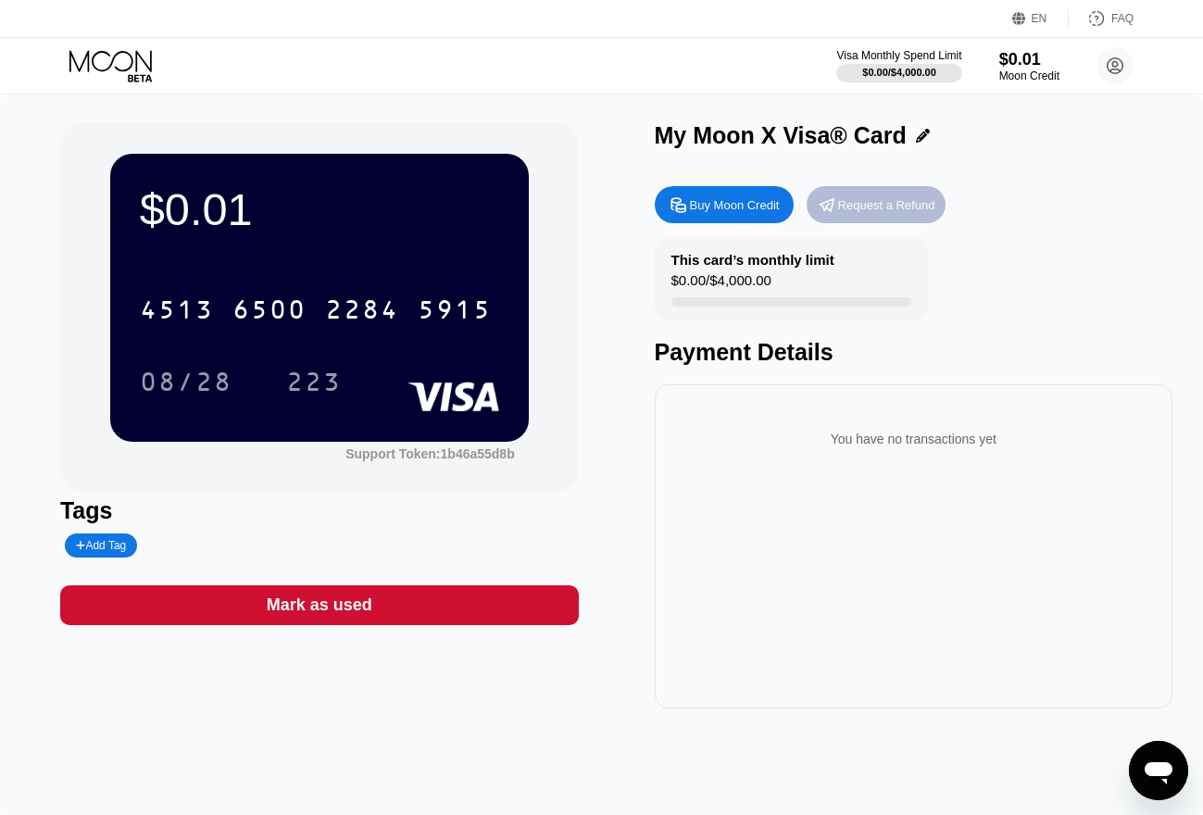
click at [858, 213] on div "Request a Refund" at bounding box center [886, 205] width 97 height 16
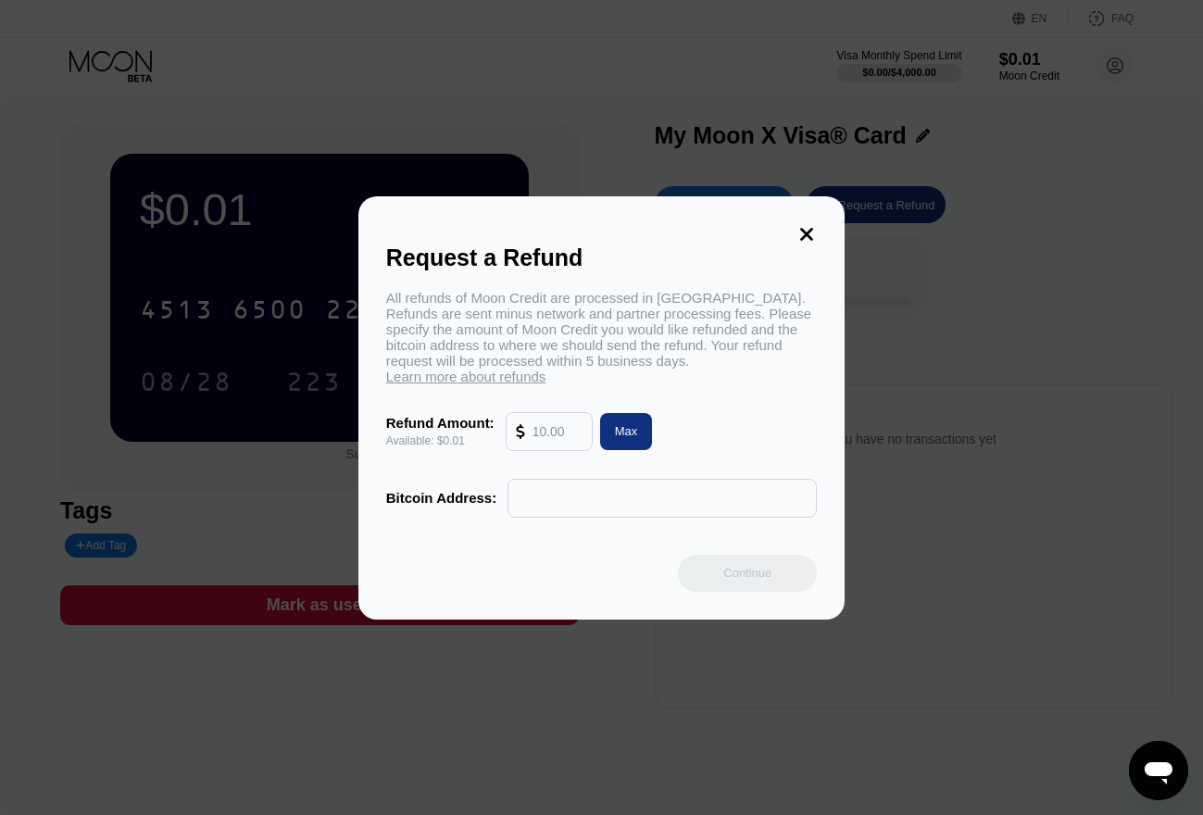
click at [536, 434] on input "text" at bounding box center [557, 431] width 50 height 37
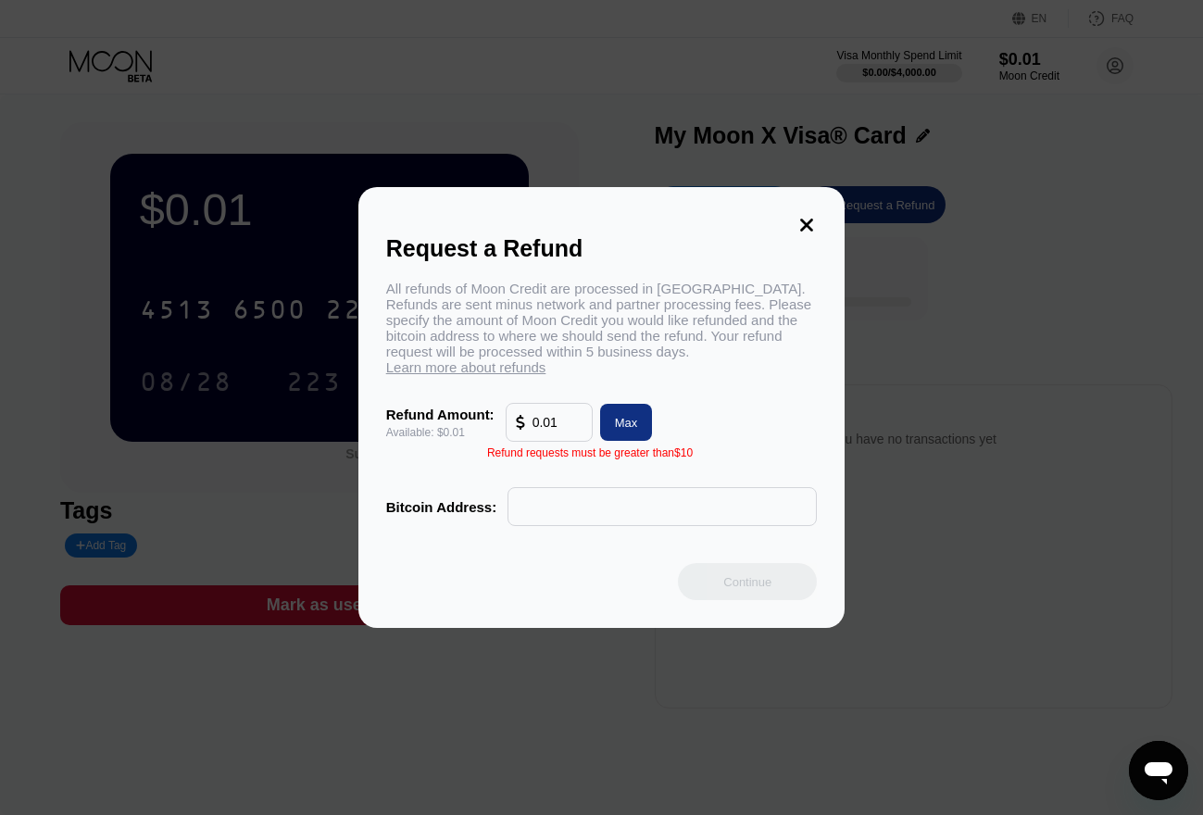
drag, startPoint x: 563, startPoint y: 420, endPoint x: 441, endPoint y: 420, distance: 122.2
click at [441, 420] on div "Refund Amount: Available: $0.01 0.01 Max" at bounding box center [601, 422] width 431 height 39
type input "0.01"
click at [707, 403] on div "Refund Amount: Available: $0.01 0.01 Max" at bounding box center [601, 422] width 431 height 39
click at [619, 425] on div "Max" at bounding box center [626, 423] width 23 height 16
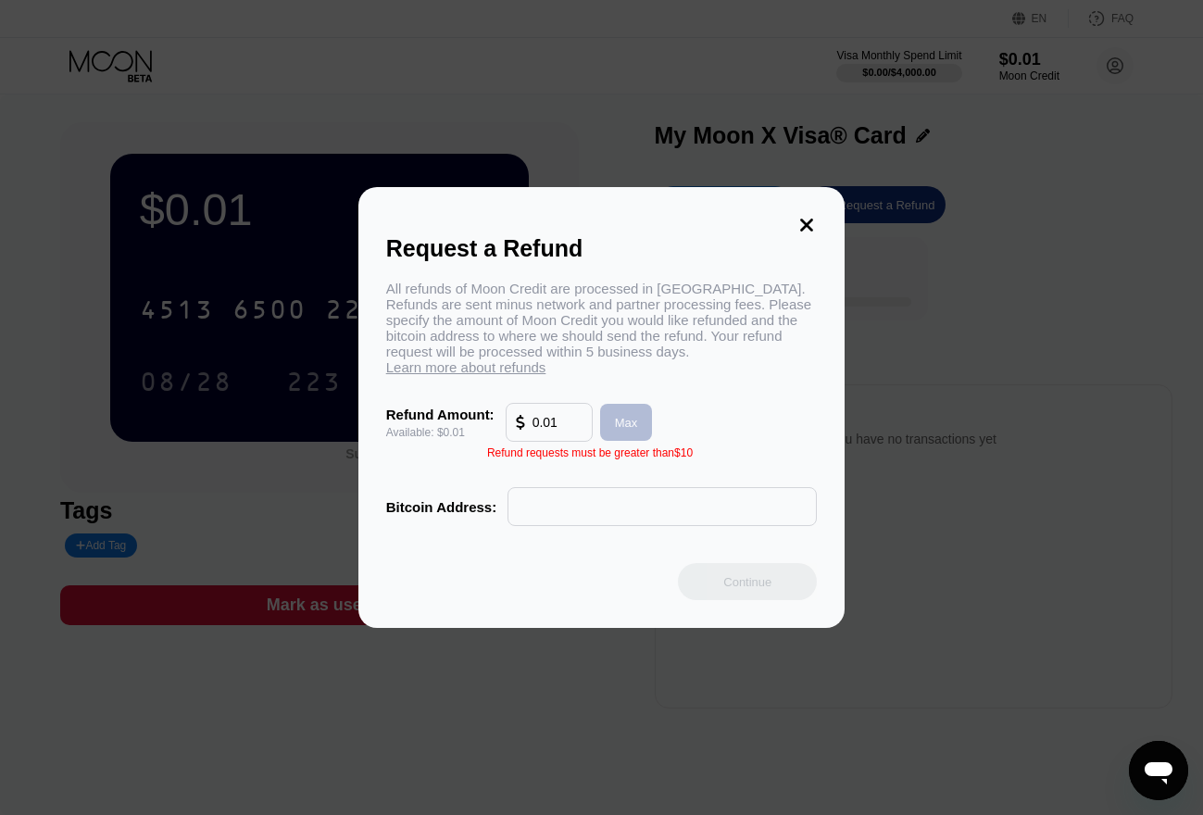
click at [619, 425] on div "Max" at bounding box center [626, 423] width 23 height 16
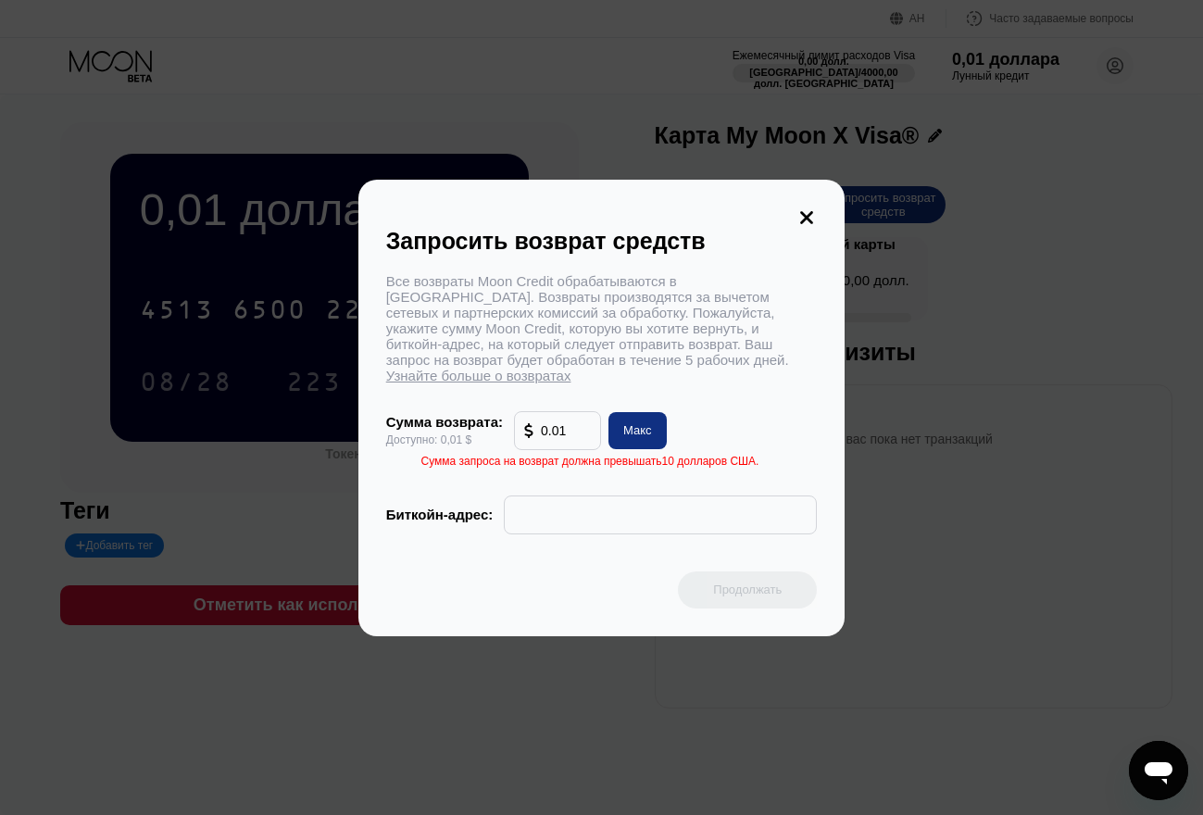
click at [808, 211] on icon at bounding box center [806, 217] width 20 height 20
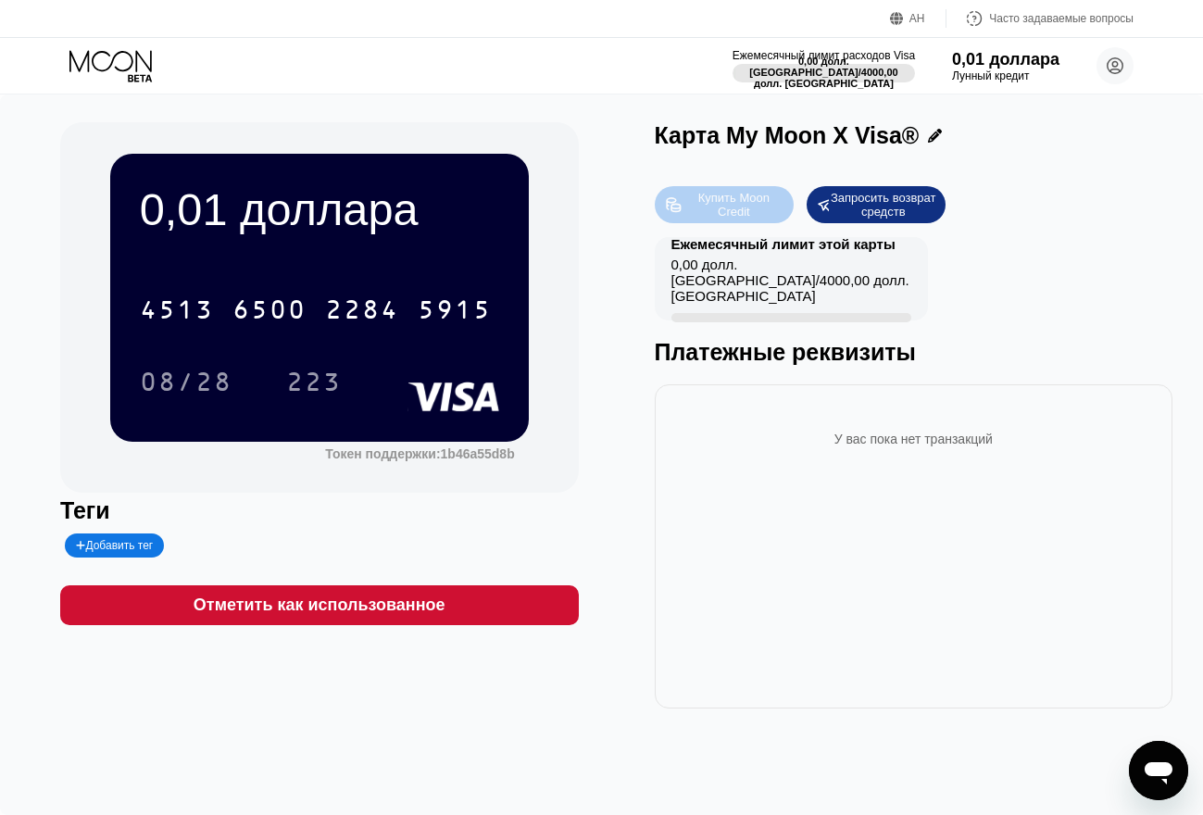
click at [680, 211] on icon at bounding box center [674, 204] width 14 height 14
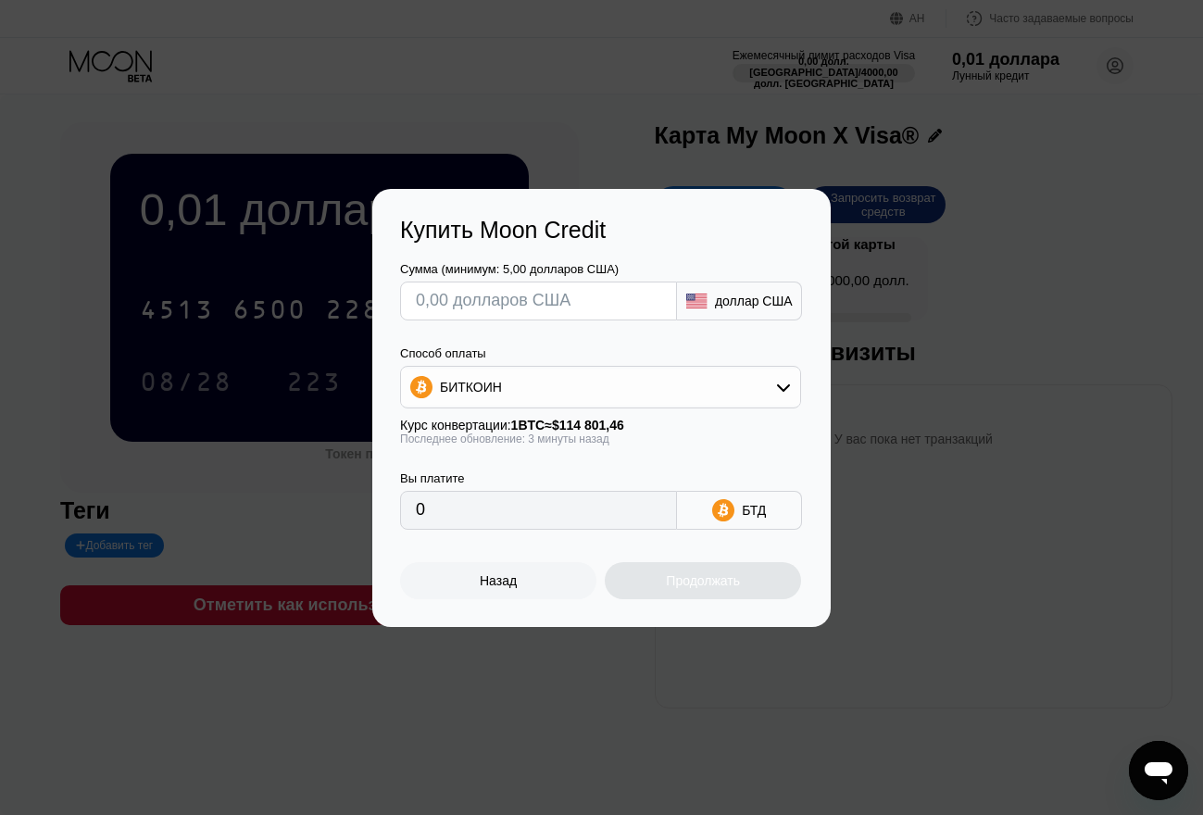
click at [626, 306] on input "text" at bounding box center [538, 300] width 245 height 37
type input "$3"
type input "0.00002614"
type input "$3"
click at [560, 390] on div "БИТКОИН" at bounding box center [600, 386] width 399 height 37
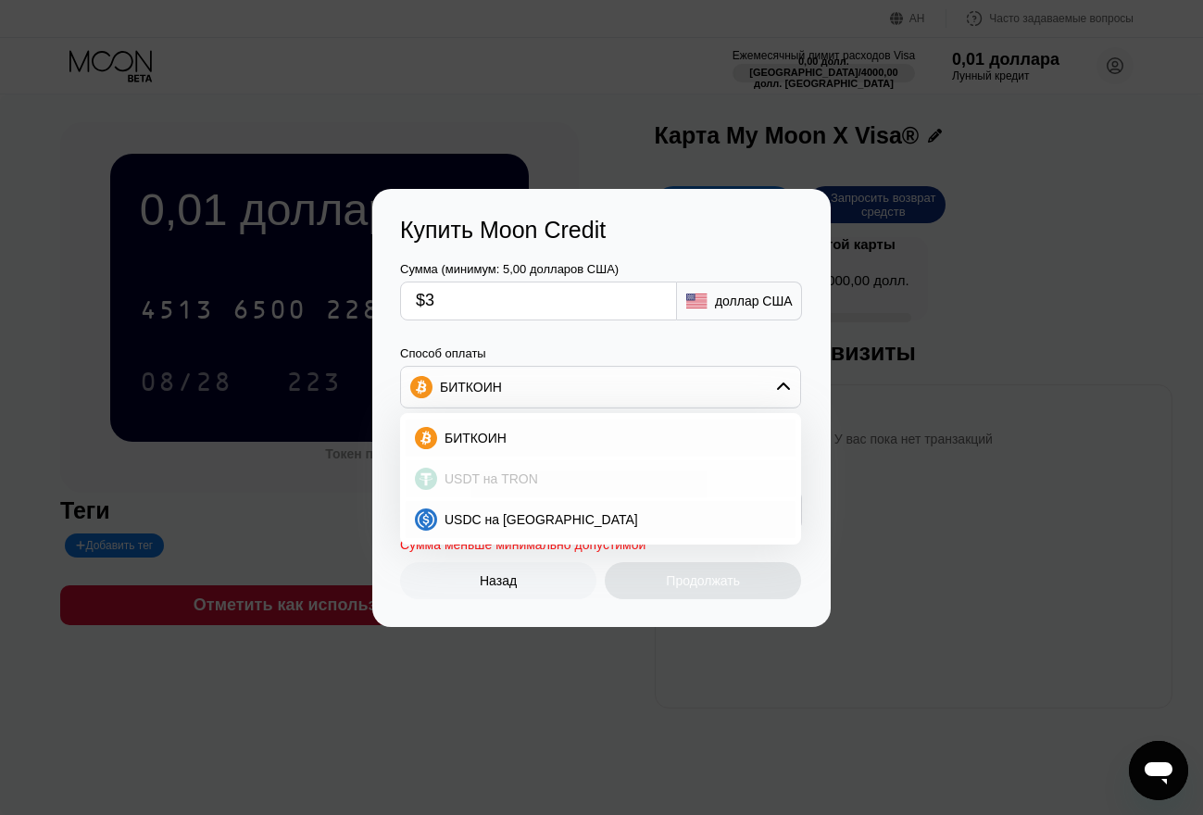
click at [474, 479] on font "USDT на TRON" at bounding box center [491, 478] width 94 height 15
type input "3.03"
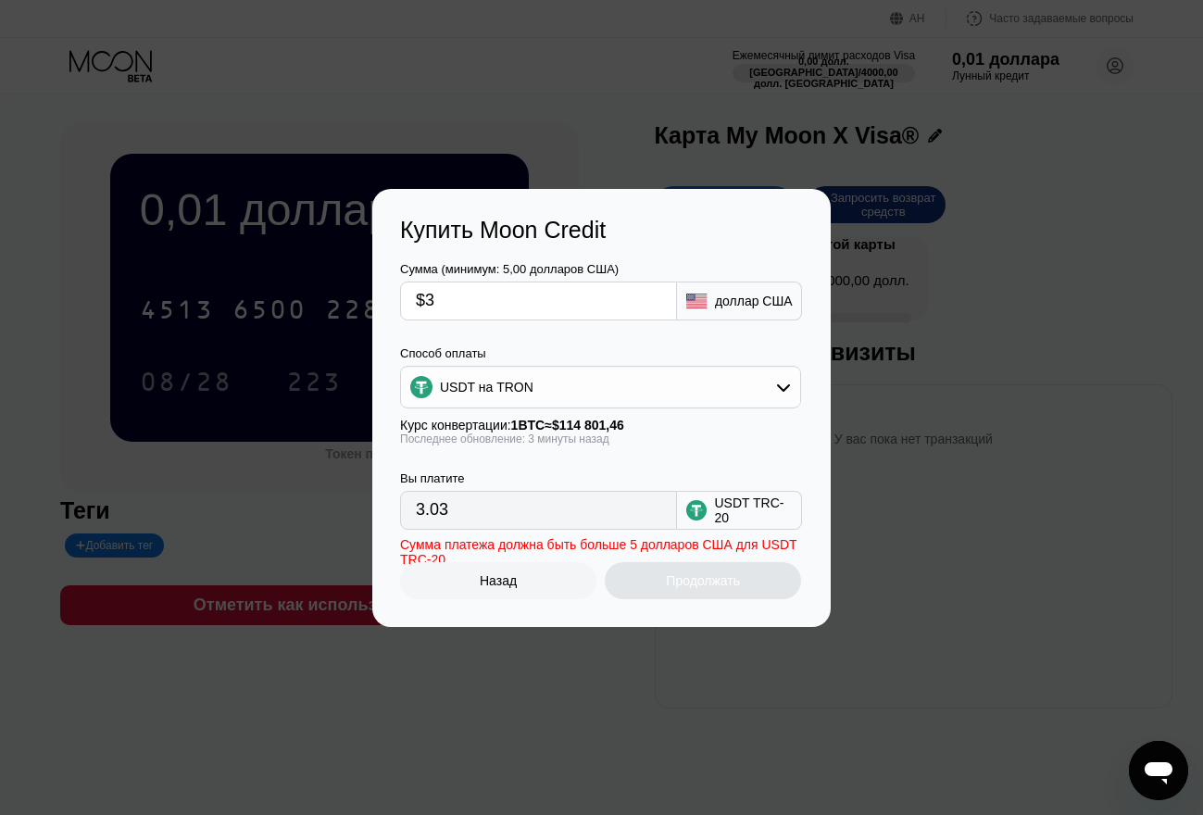
scroll to position [93, 0]
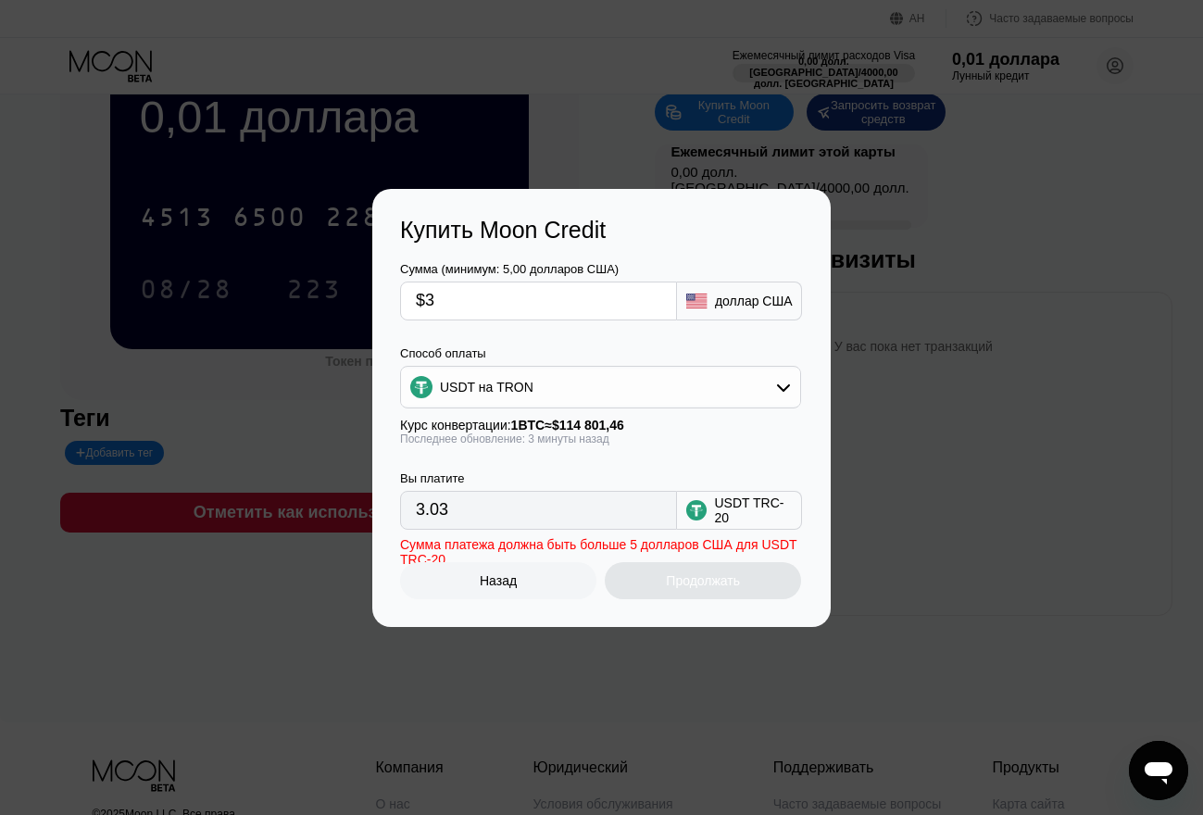
drag, startPoint x: 486, startPoint y: 307, endPoint x: 422, endPoint y: 303, distance: 64.1
click at [422, 303] on input "$3" at bounding box center [538, 300] width 245 height 37
type input "$5"
type input "5.05"
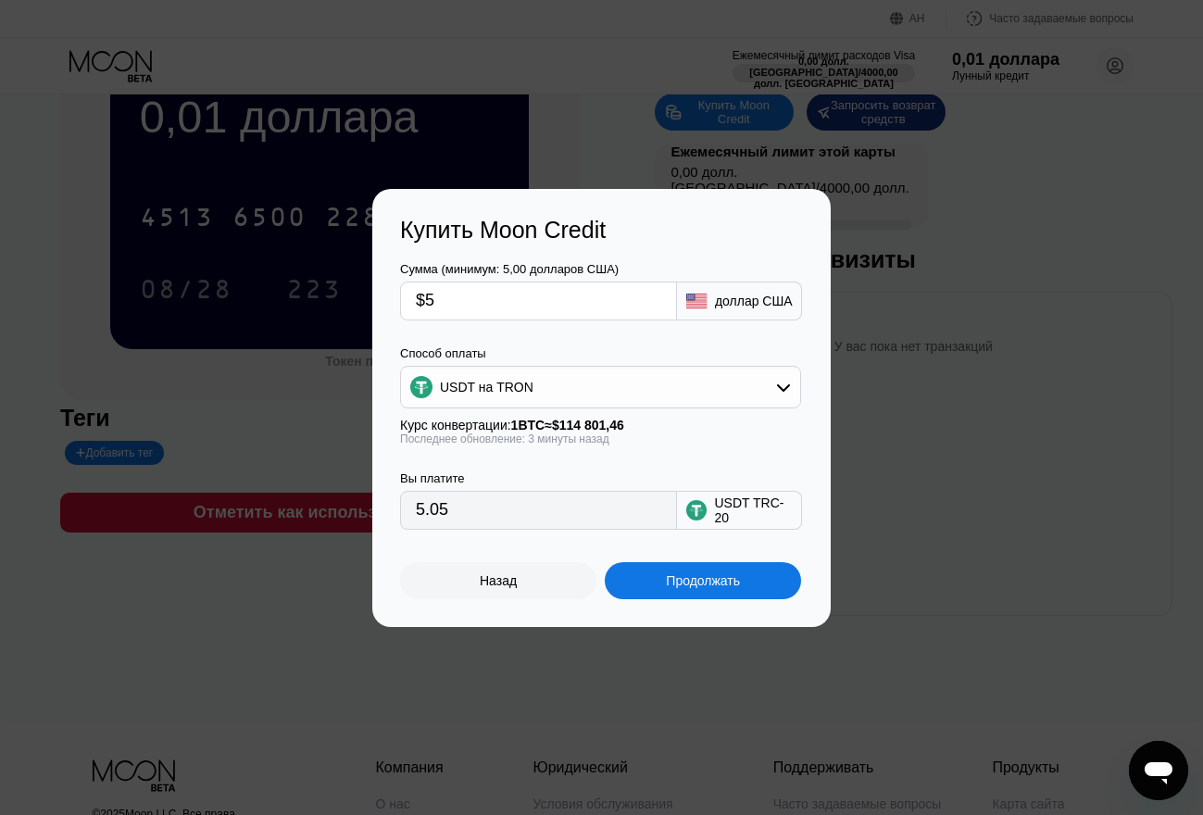
scroll to position [278, 0]
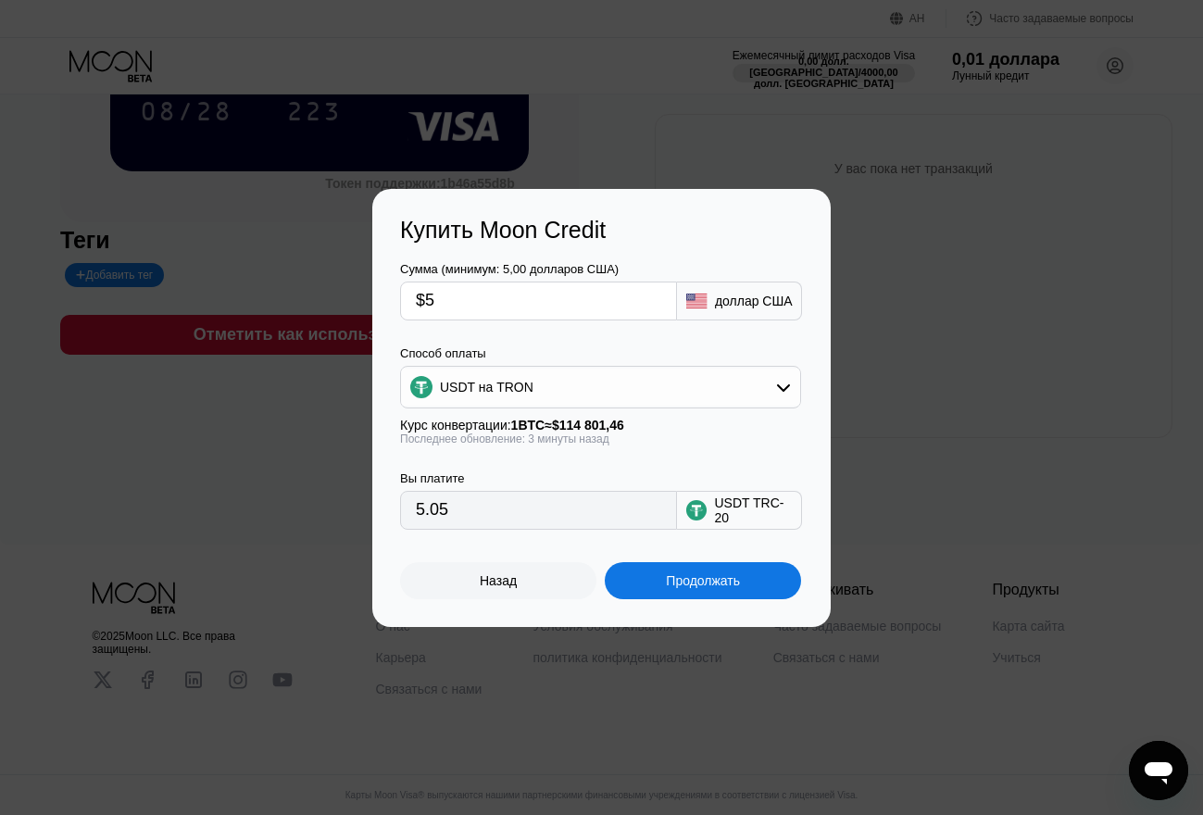
type input "$5"
click at [722, 587] on font "Продолжать" at bounding box center [703, 580] width 74 height 15
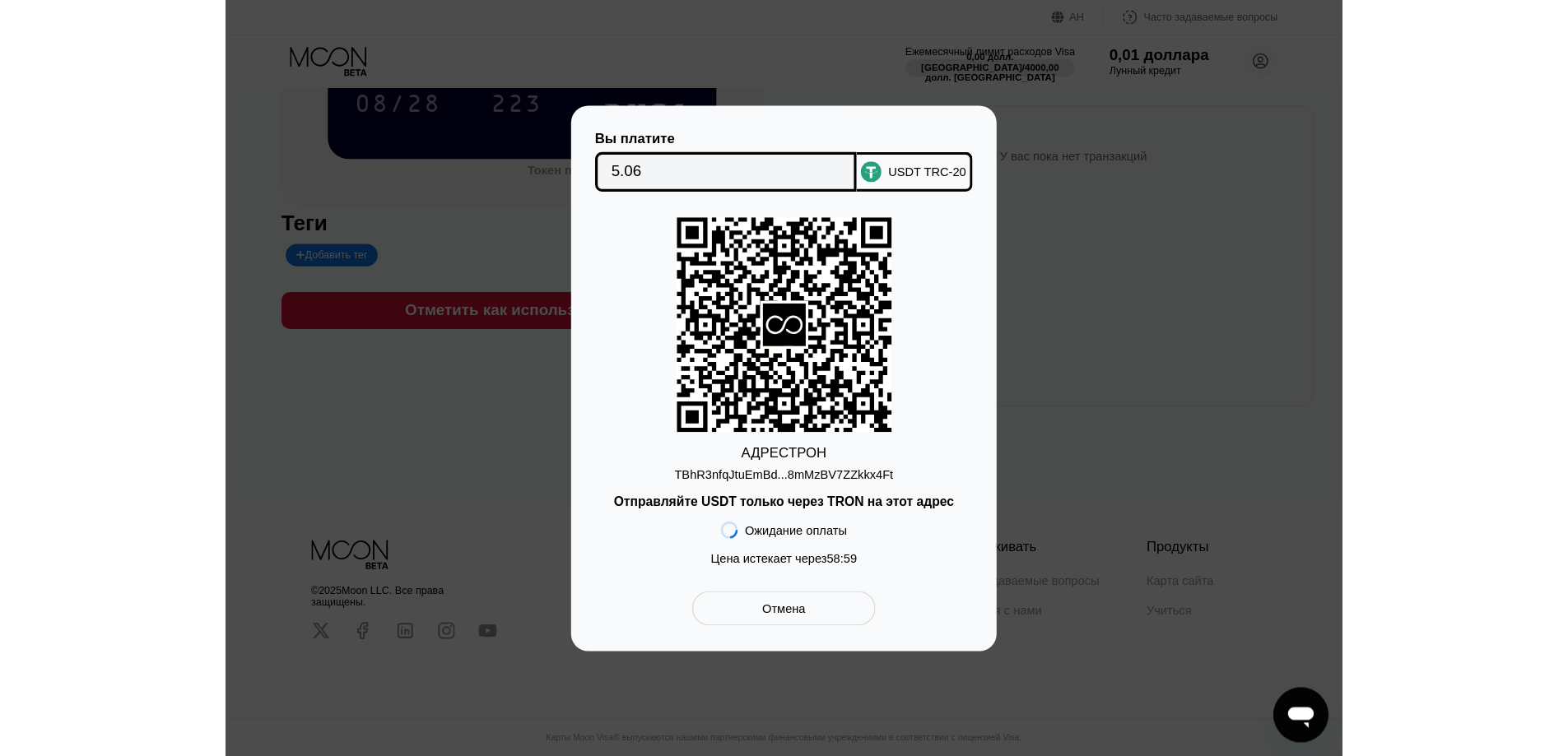
scroll to position [252, 0]
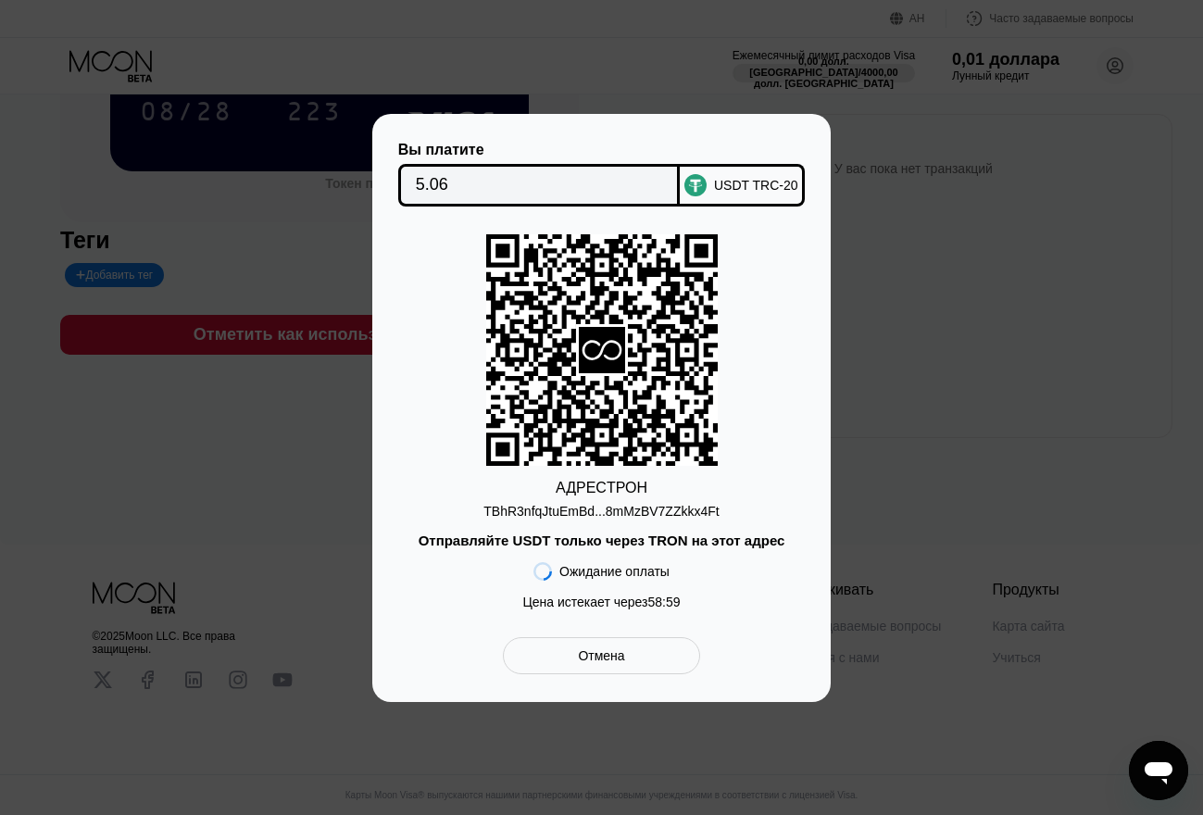
click at [710, 513] on font "TBhR3nfqJtuEmBd...8mMzBV7ZZkkx4Ft" at bounding box center [600, 511] width 235 height 15
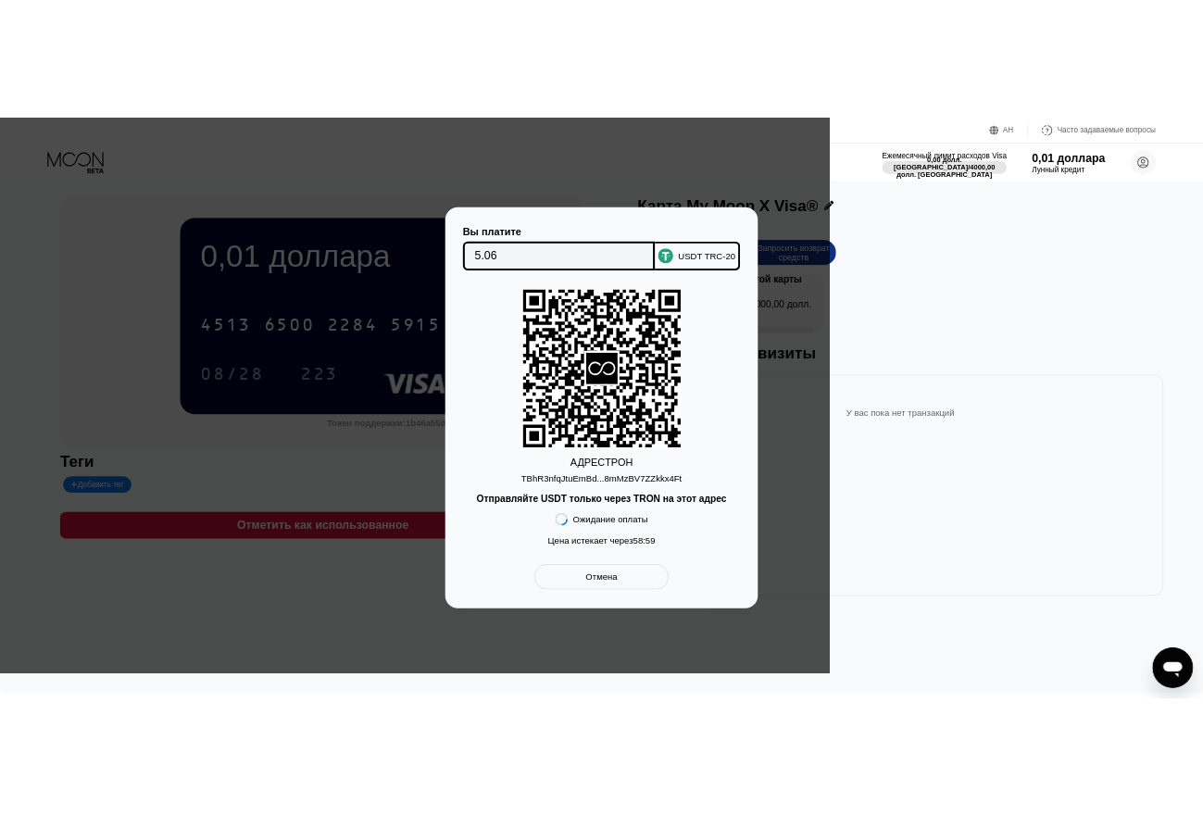
scroll to position [0, 0]
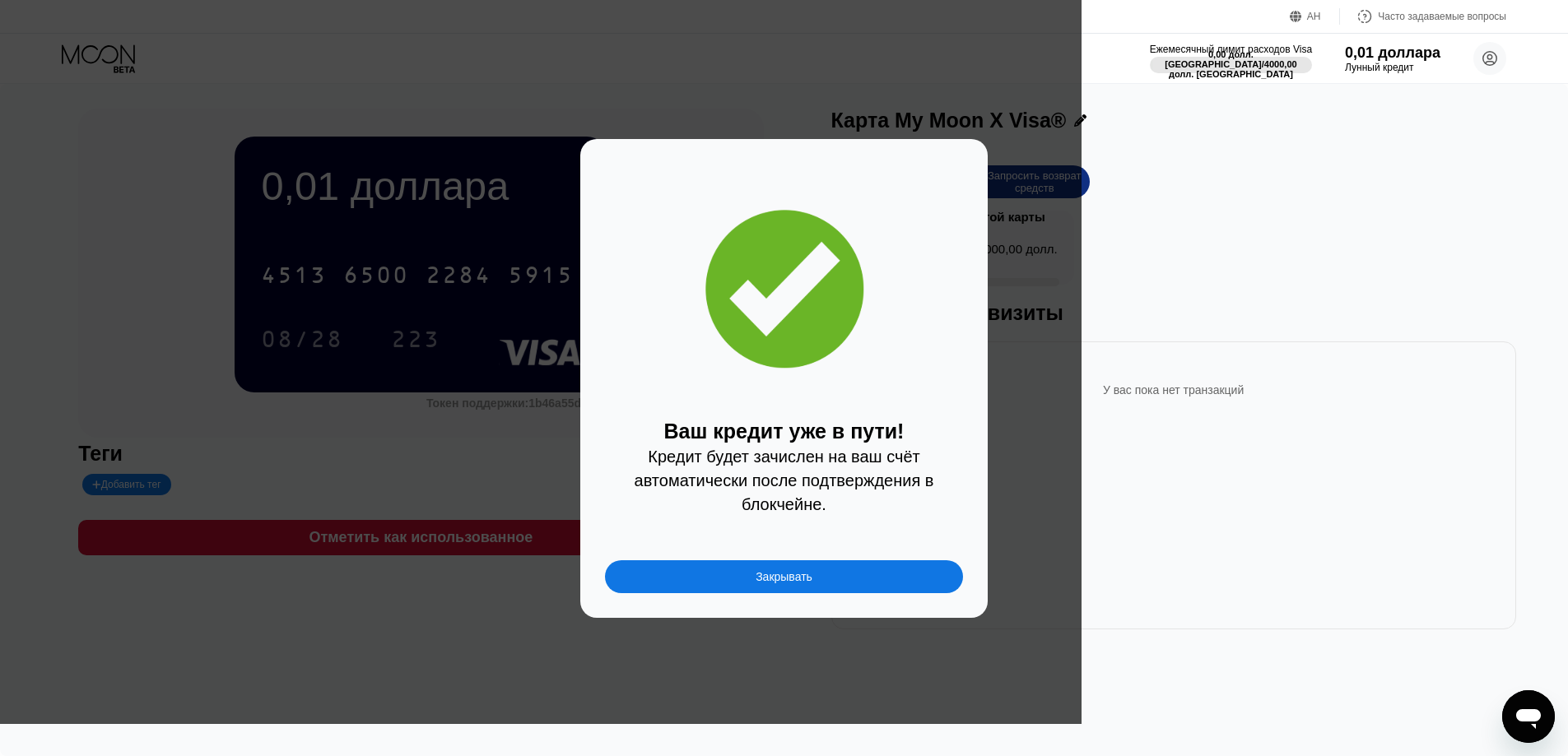
click at [863, 584] on div "Закрывать" at bounding box center [783, 576] width 358 height 33
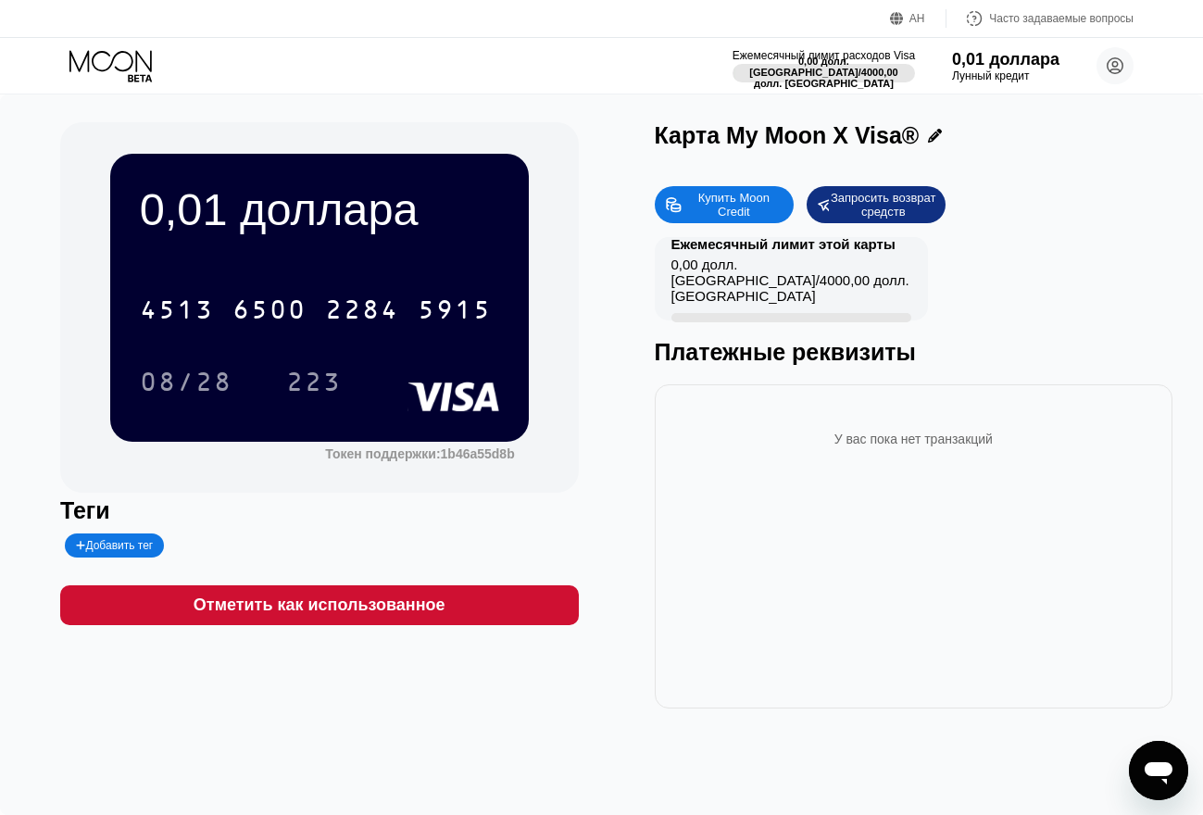
click at [94, 60] on icon at bounding box center [112, 66] width 86 height 32
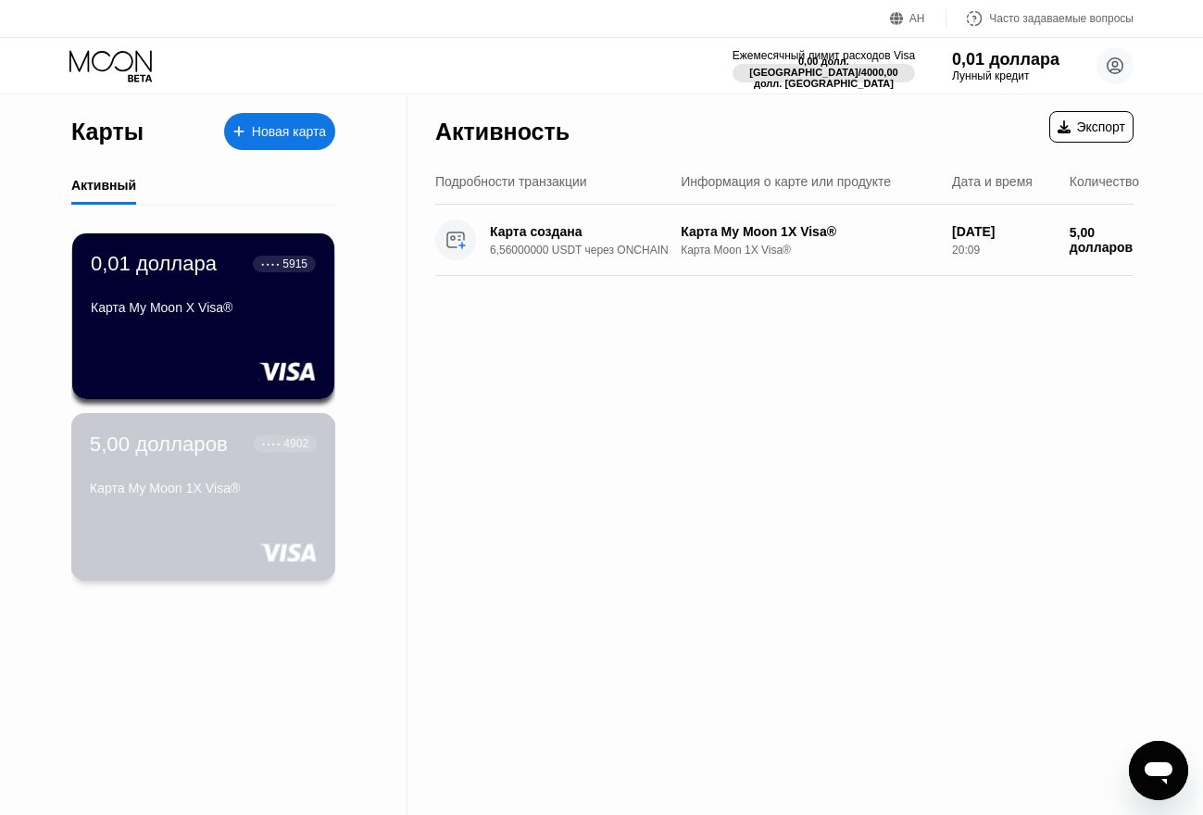
click at [179, 467] on div "5,00 долларов ● ● ● ● 4902 Карта My Moon 1X Visa®" at bounding box center [203, 466] width 227 height 71
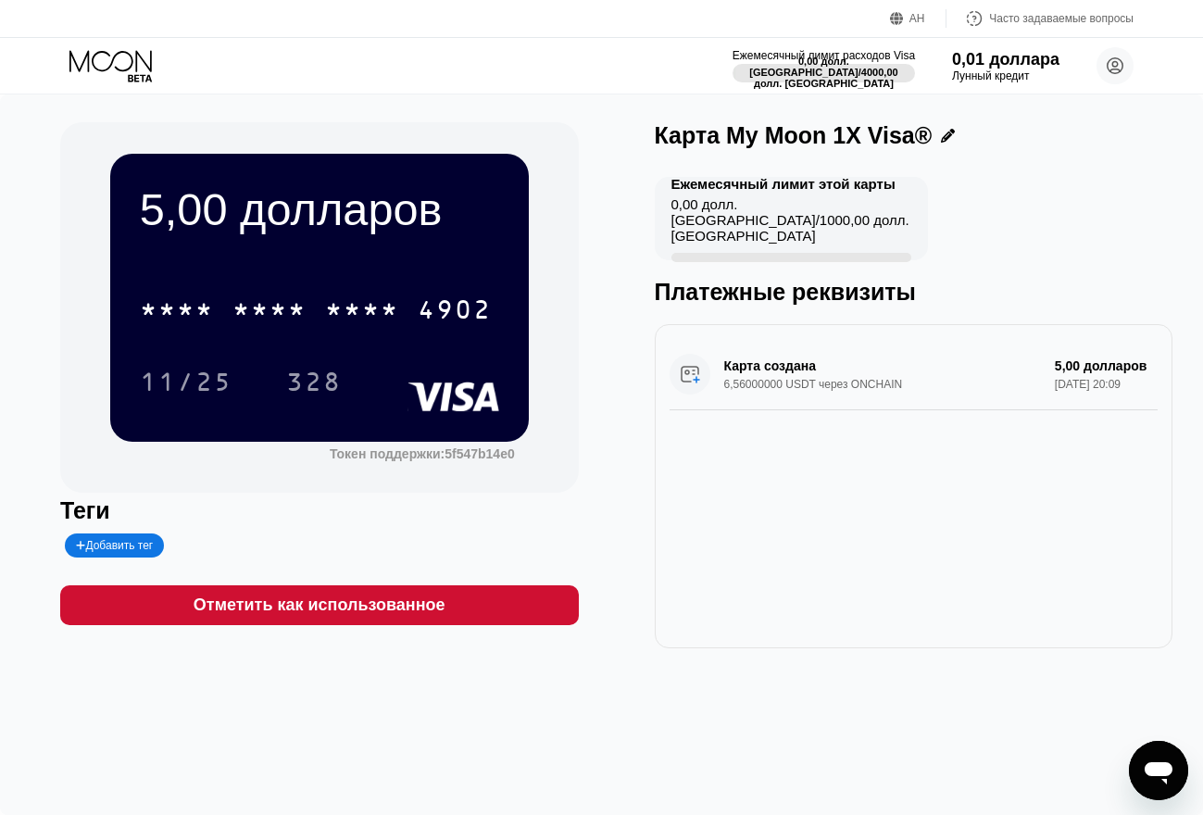
click at [96, 66] on icon at bounding box center [112, 66] width 86 height 32
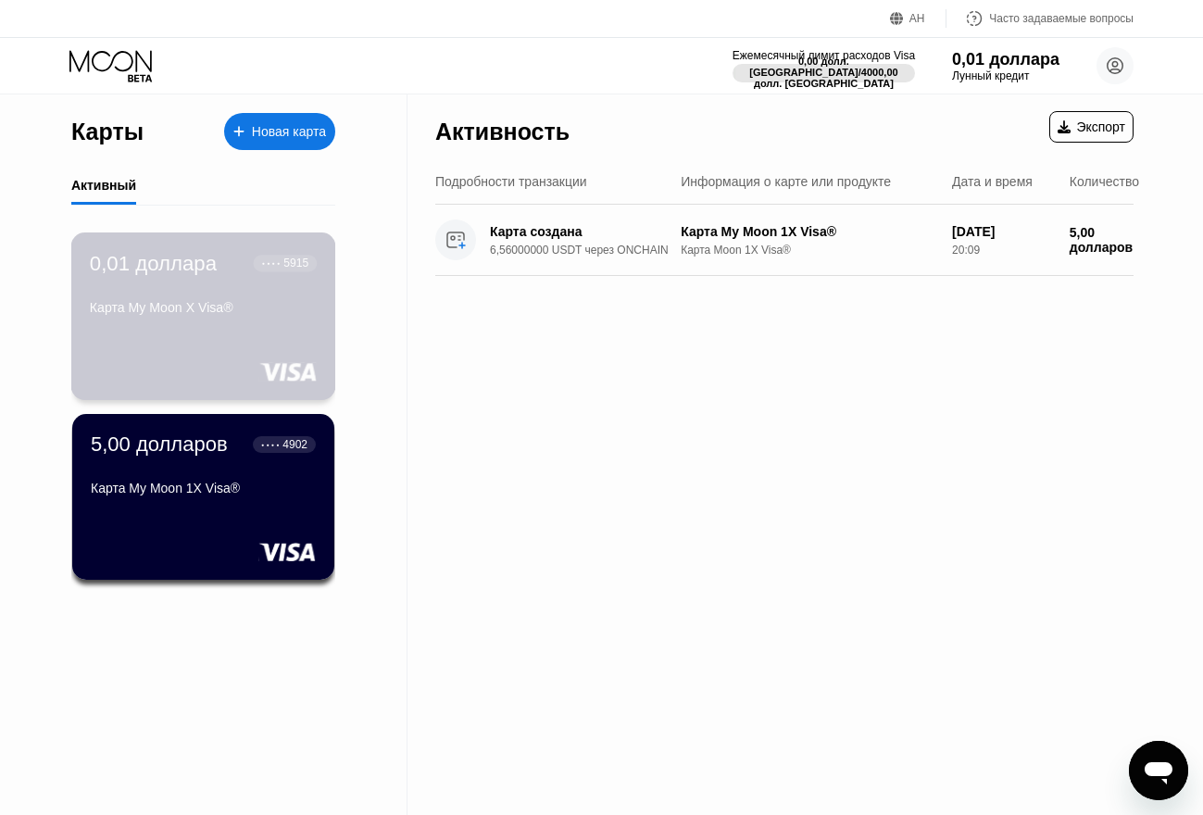
click at [187, 305] on div "0,01 доллара ● ● ● ● 5915 Карта My Moon X Visa®" at bounding box center [203, 286] width 227 height 71
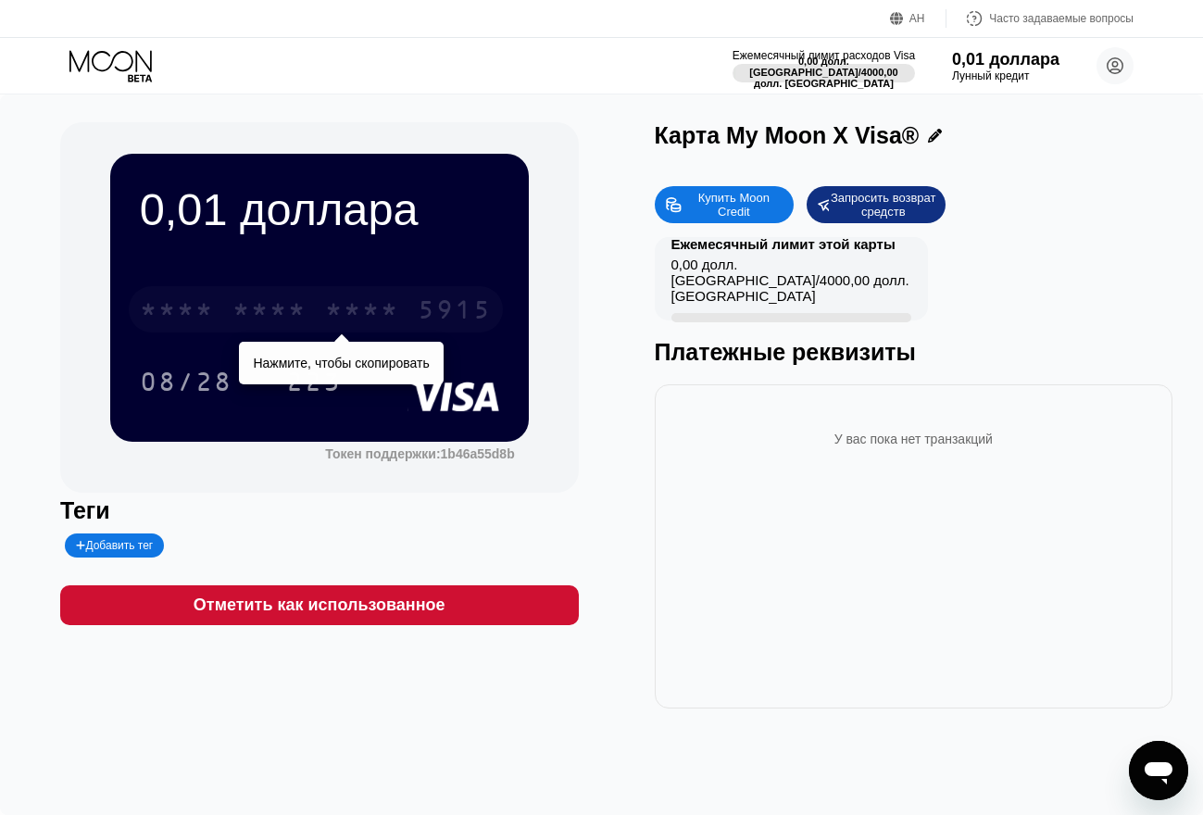
click at [418, 308] on font "5915" at bounding box center [455, 312] width 74 height 30
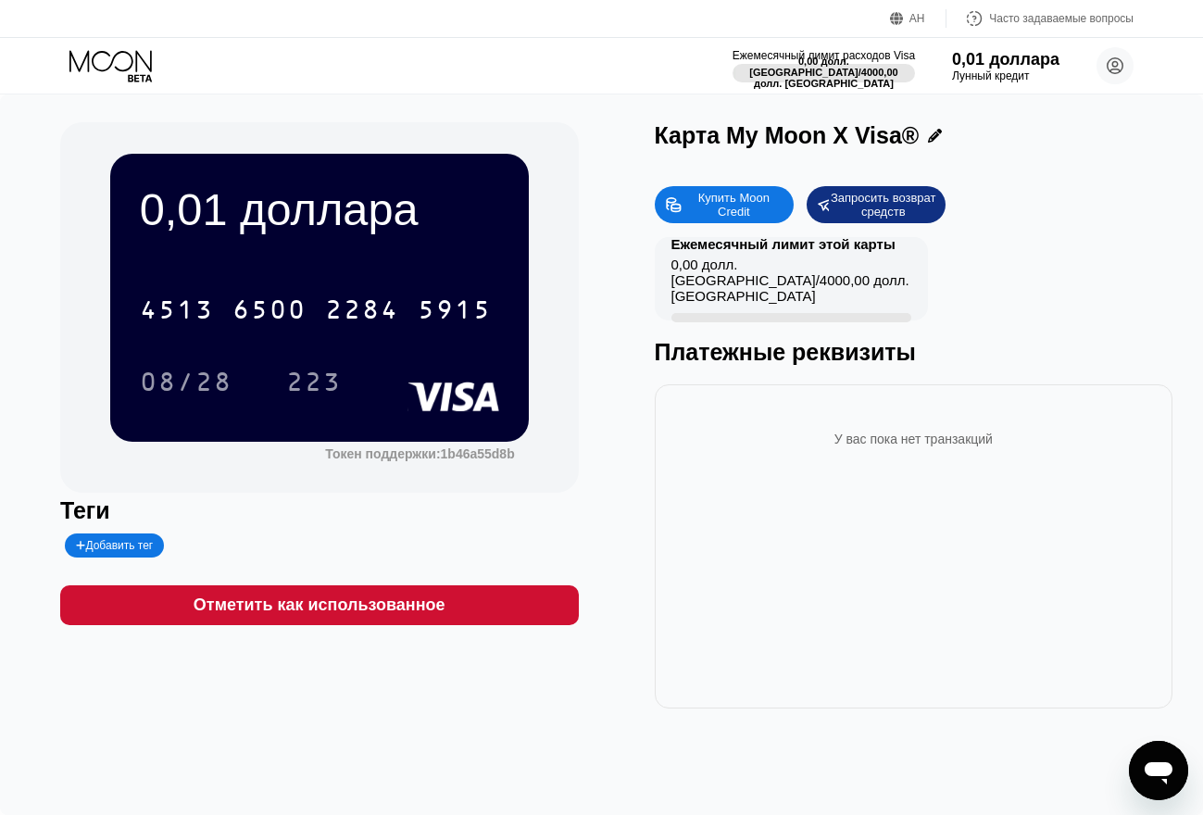
click at [1005, 268] on div "Ежемесячный лимит этой карты 0,00 долл. США / 4000,00 долл. США Платежные рекви…" at bounding box center [914, 301] width 518 height 129
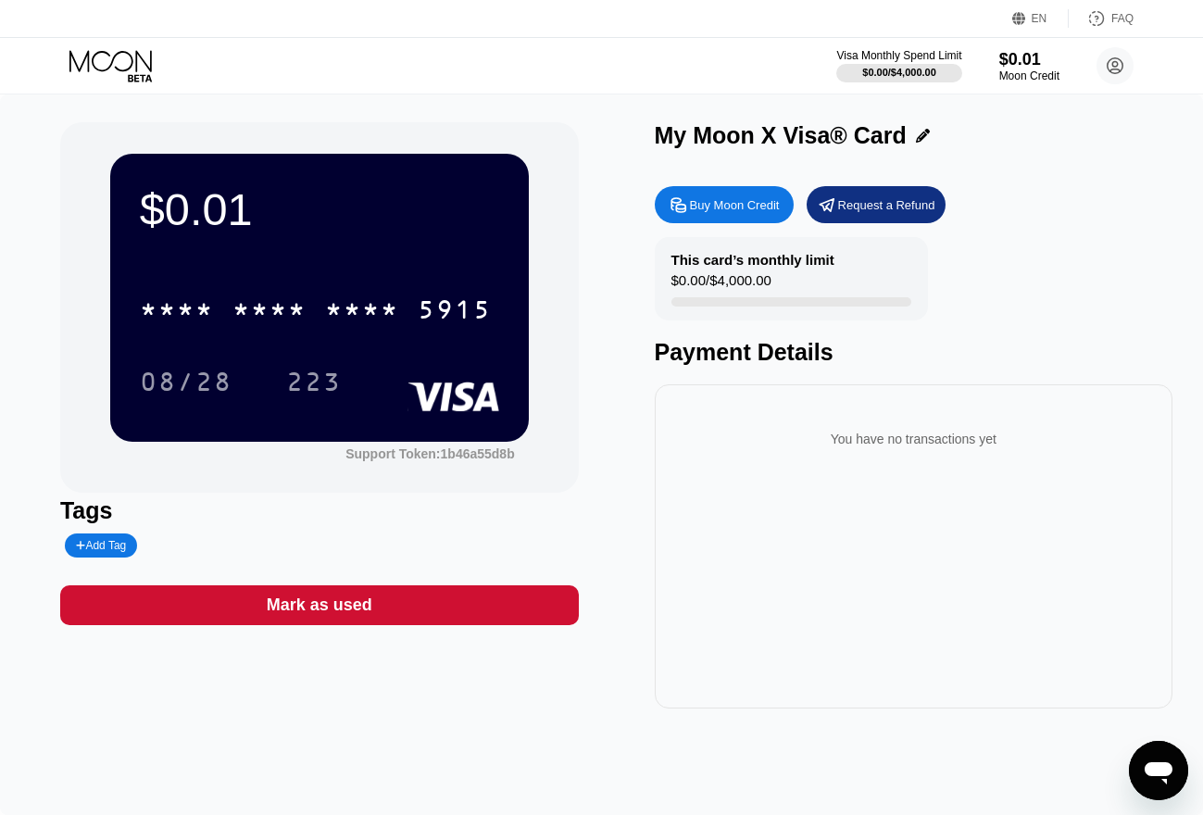
click at [866, 564] on div "You have no transactions yet" at bounding box center [914, 546] width 518 height 324
click at [902, 584] on div "You have no transactions yet" at bounding box center [914, 546] width 518 height 324
click at [413, 242] on div "$5.02 * * * * * * * * * * * * 5915 08/28 223" at bounding box center [319, 297] width 418 height 287
click at [855, 548] on div "You have no transactions yet" at bounding box center [914, 546] width 518 height 324
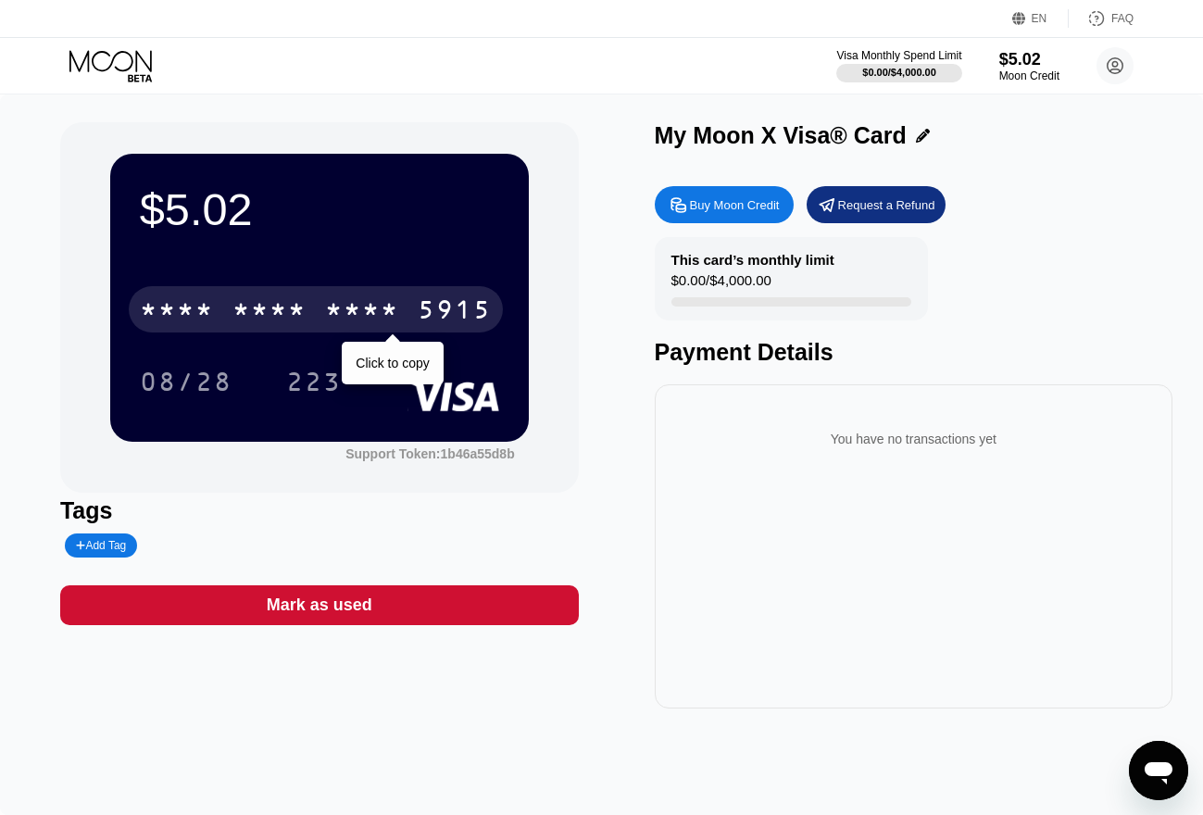
click at [349, 301] on div "* * * *" at bounding box center [362, 312] width 74 height 30
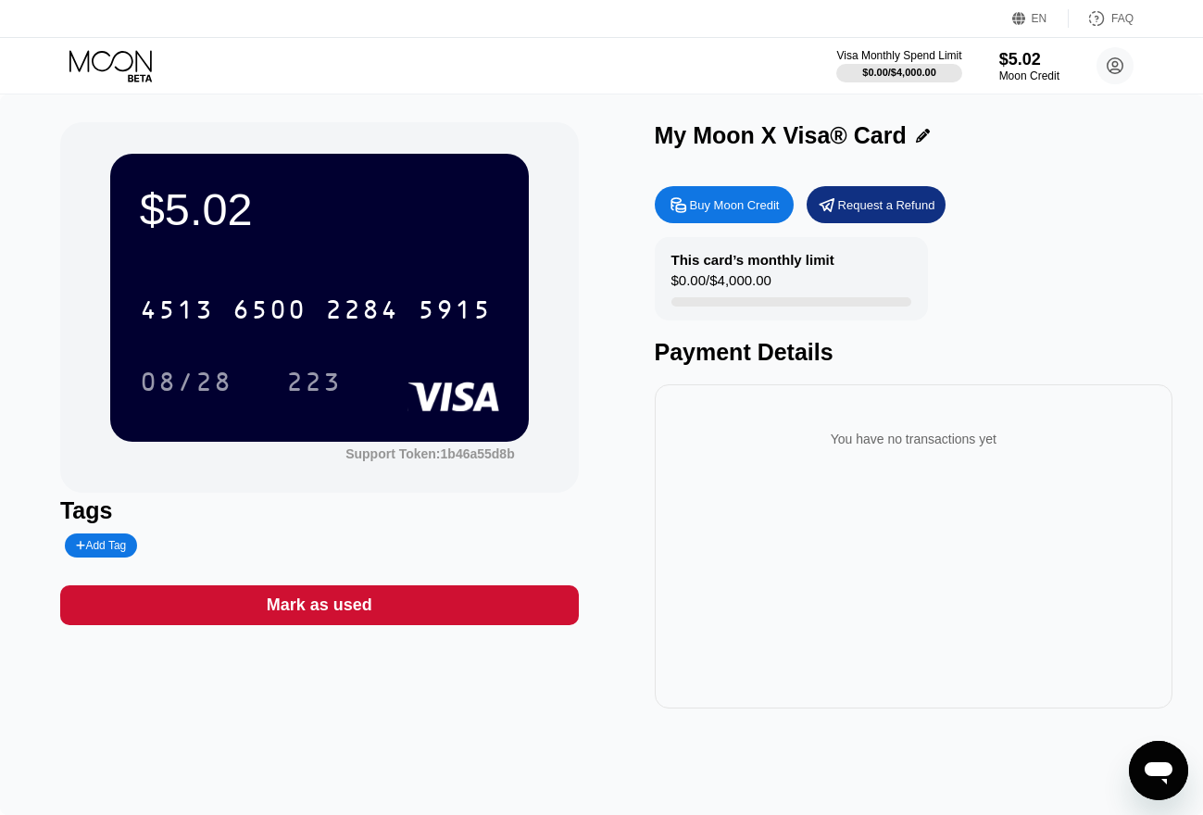
click at [619, 496] on div "$5.02 4513 6500 2284 5915 08/28 223 Support Token: 1b46a55d8b Tags Add Tag Mark…" at bounding box center [601, 415] width 1082 height 586
click at [128, 68] on icon at bounding box center [112, 66] width 86 height 32
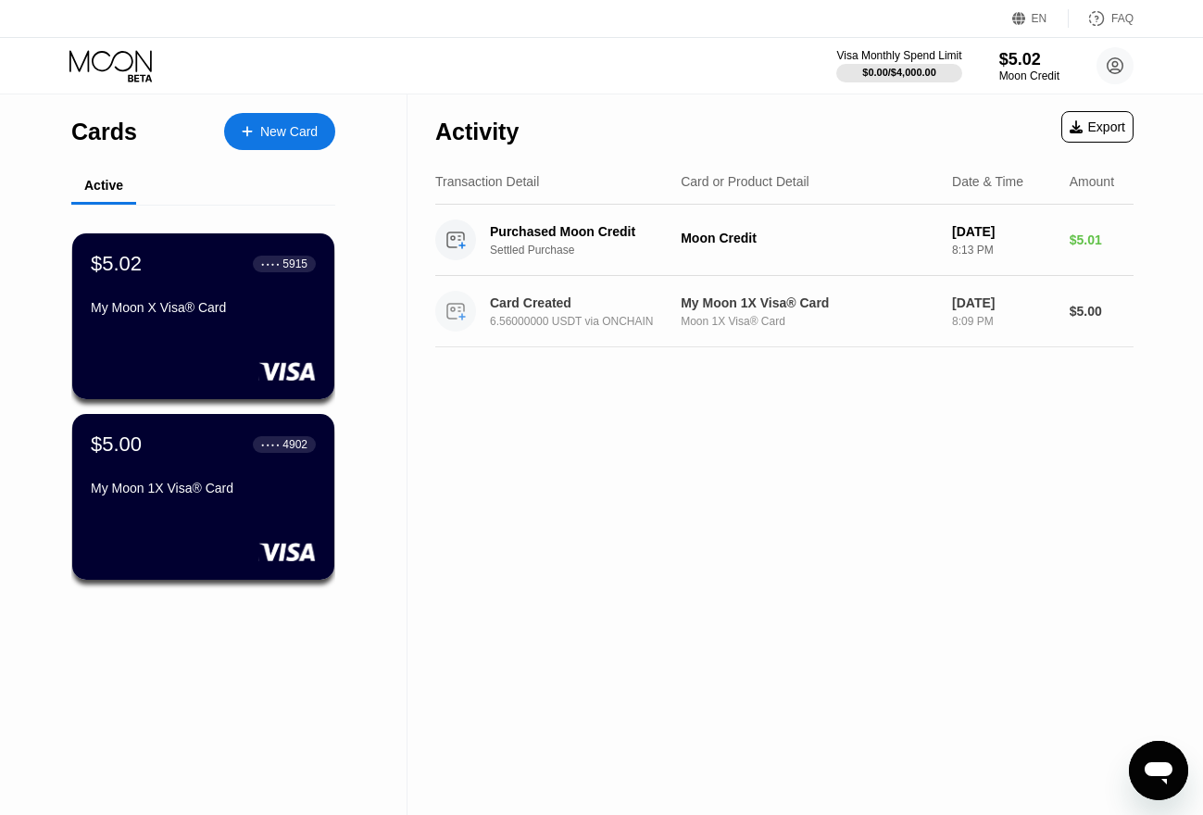
click at [552, 309] on div "Card Created" at bounding box center [587, 302] width 194 height 15
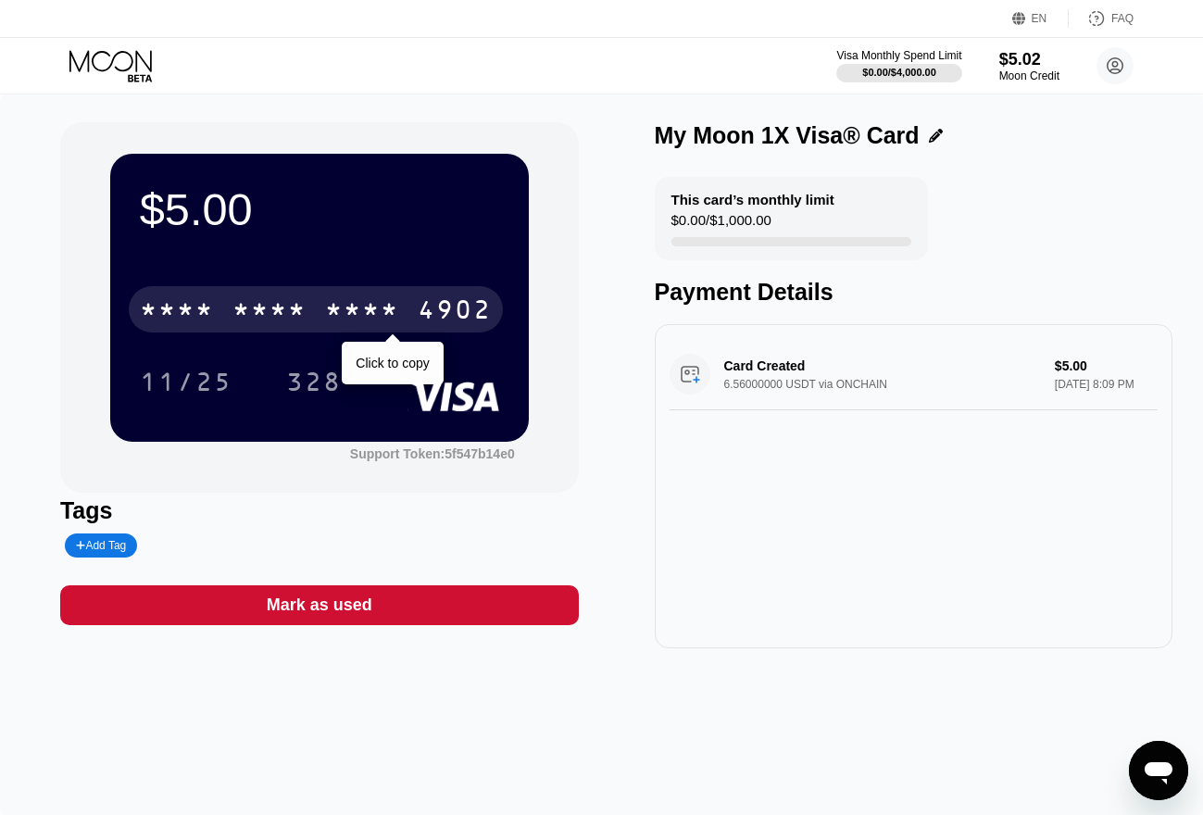
click at [348, 307] on div "* * * *" at bounding box center [362, 312] width 74 height 30
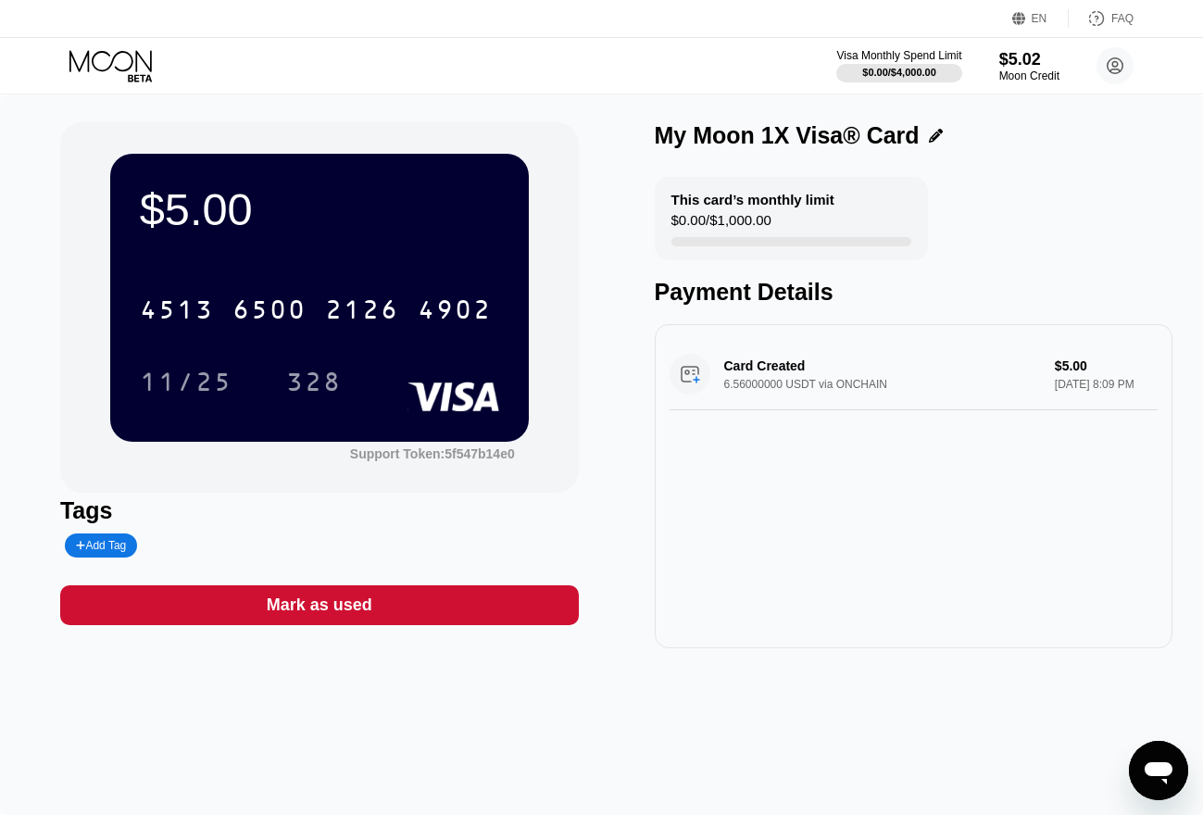
click at [730, 616] on div "Card Created 6.56000000 USDT via ONCHAIN $5.00 [DATE] 8:09 PM" at bounding box center [914, 486] width 518 height 324
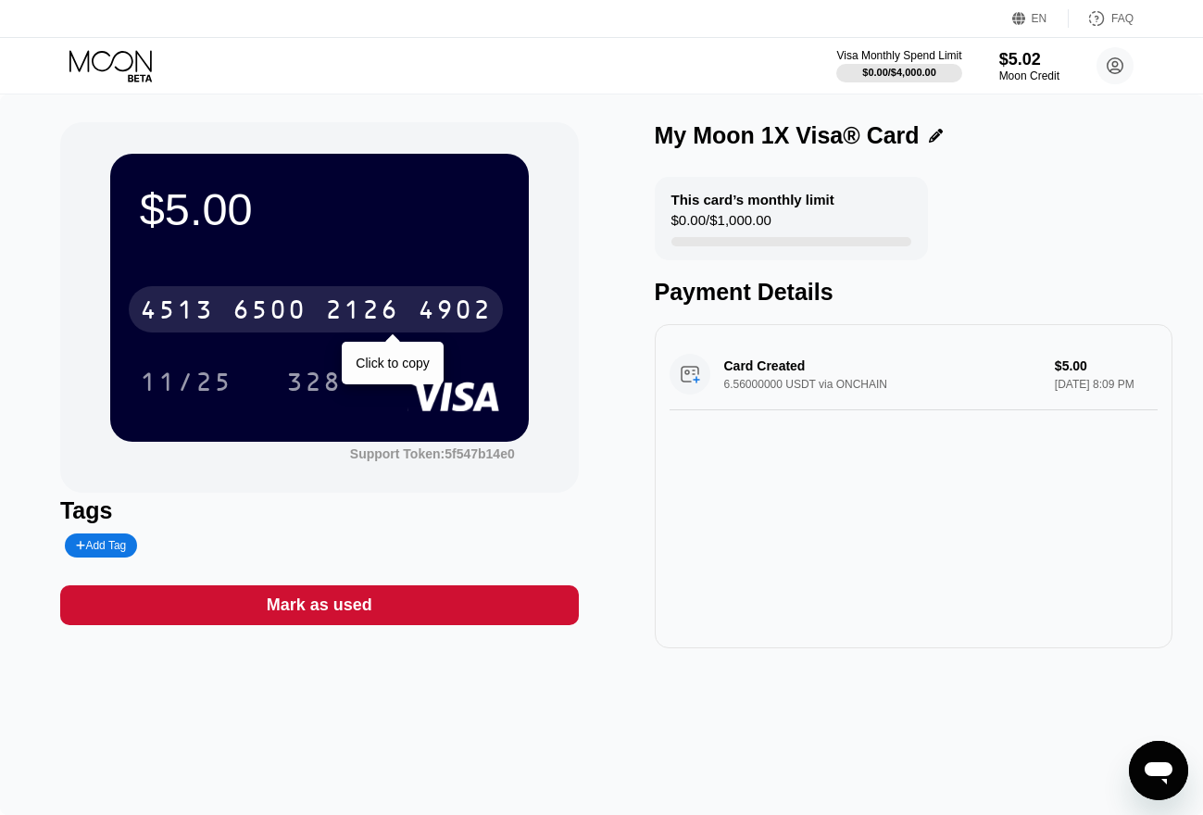
click at [423, 315] on div "4902" at bounding box center [455, 312] width 74 height 30
